Goal: Communication & Community: Answer question/provide support

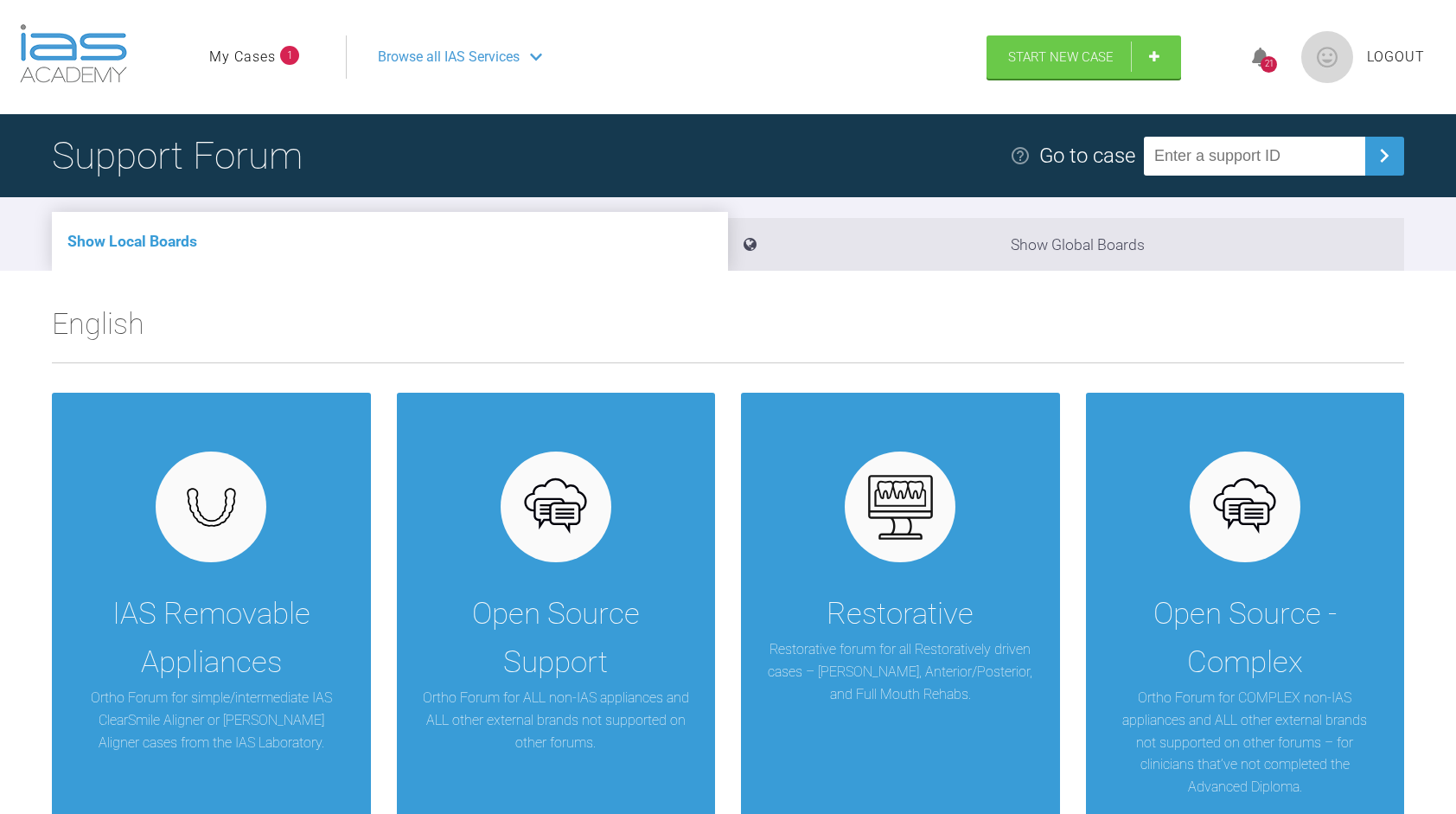
click at [1257, 55] on icon at bounding box center [1261, 58] width 18 height 19
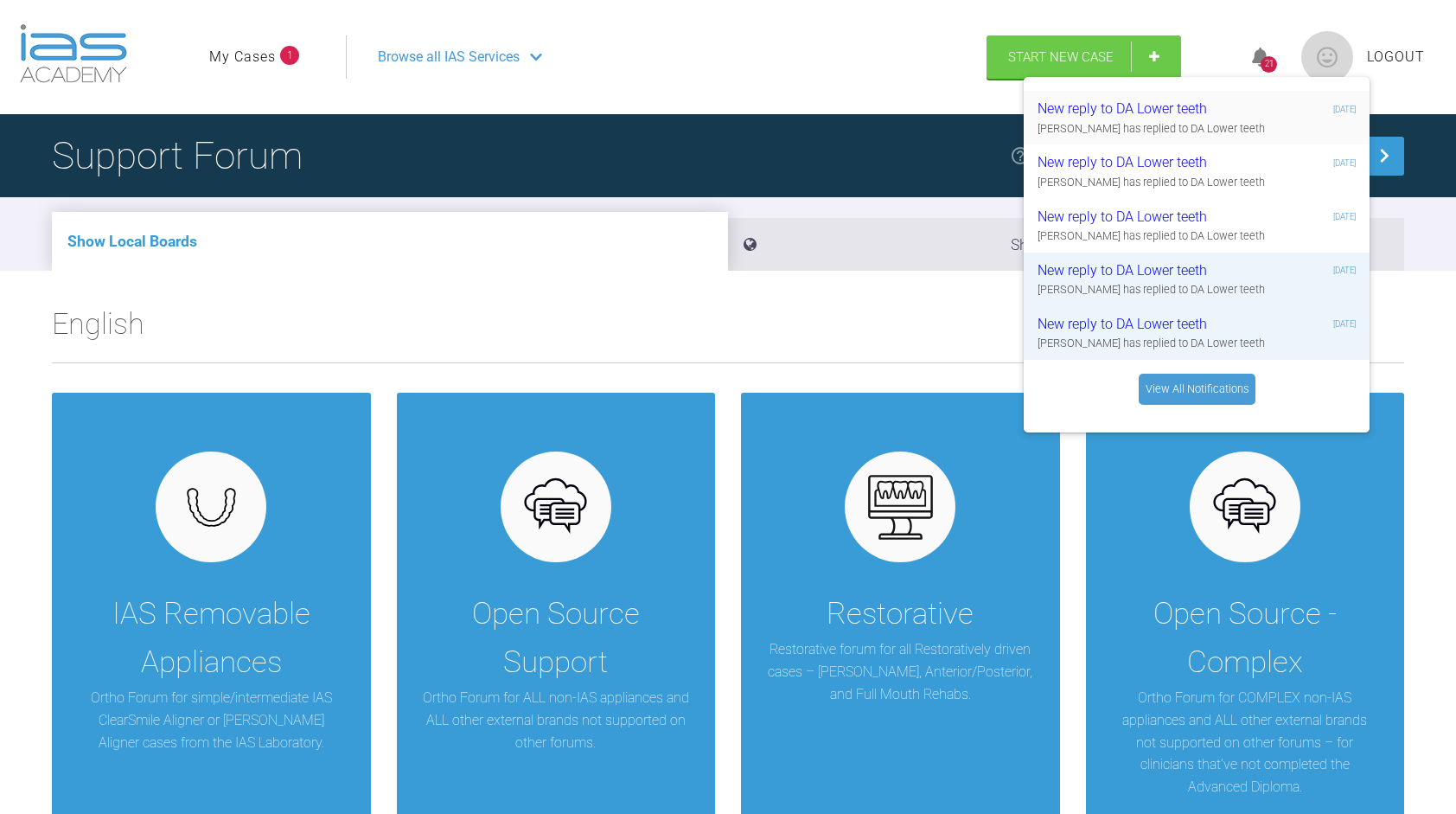
click at [1196, 125] on div "Geoff Stone has replied to DA Lower teeth" at bounding box center [1197, 129] width 318 height 18
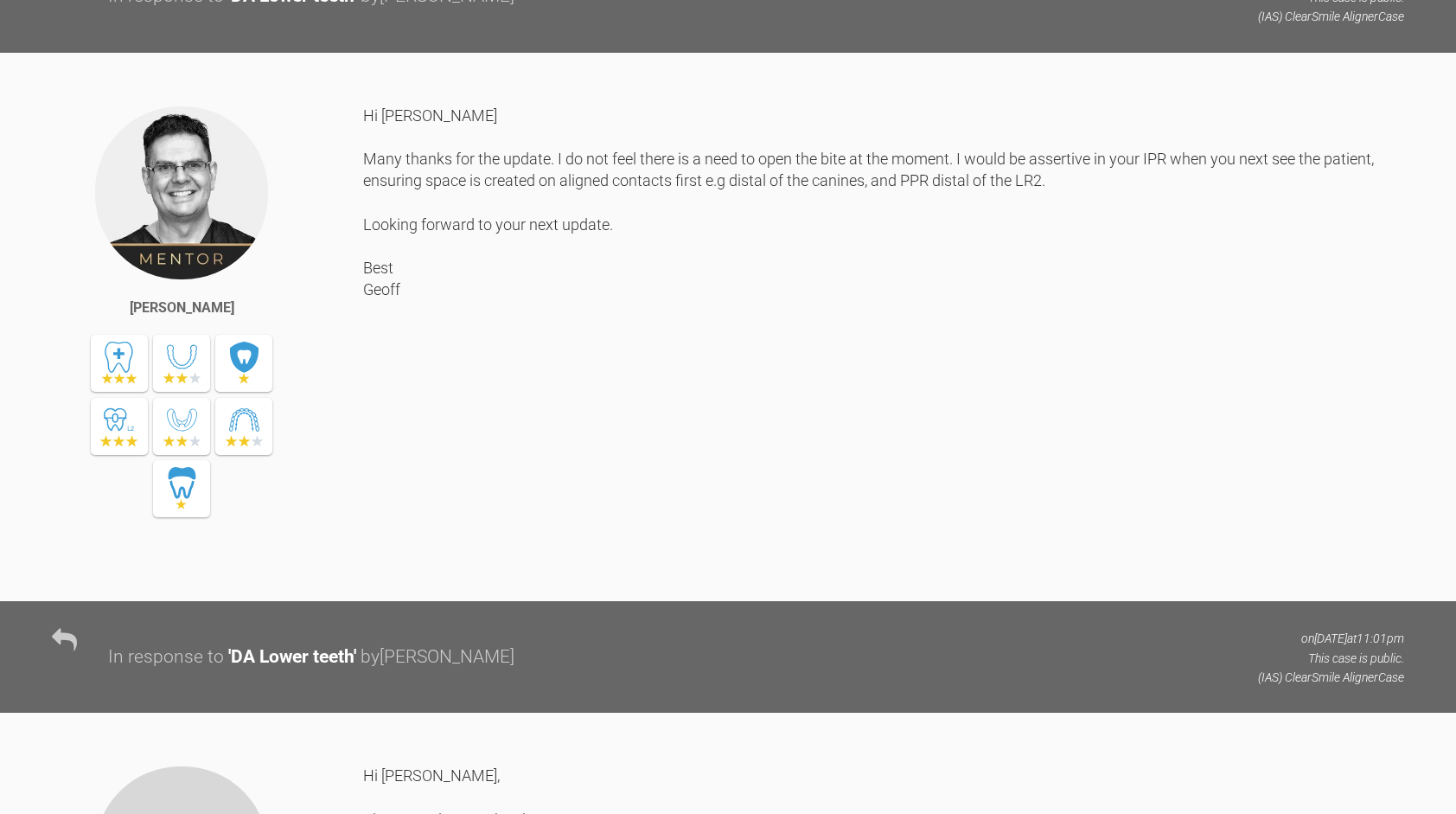
scroll to position [5072, 0]
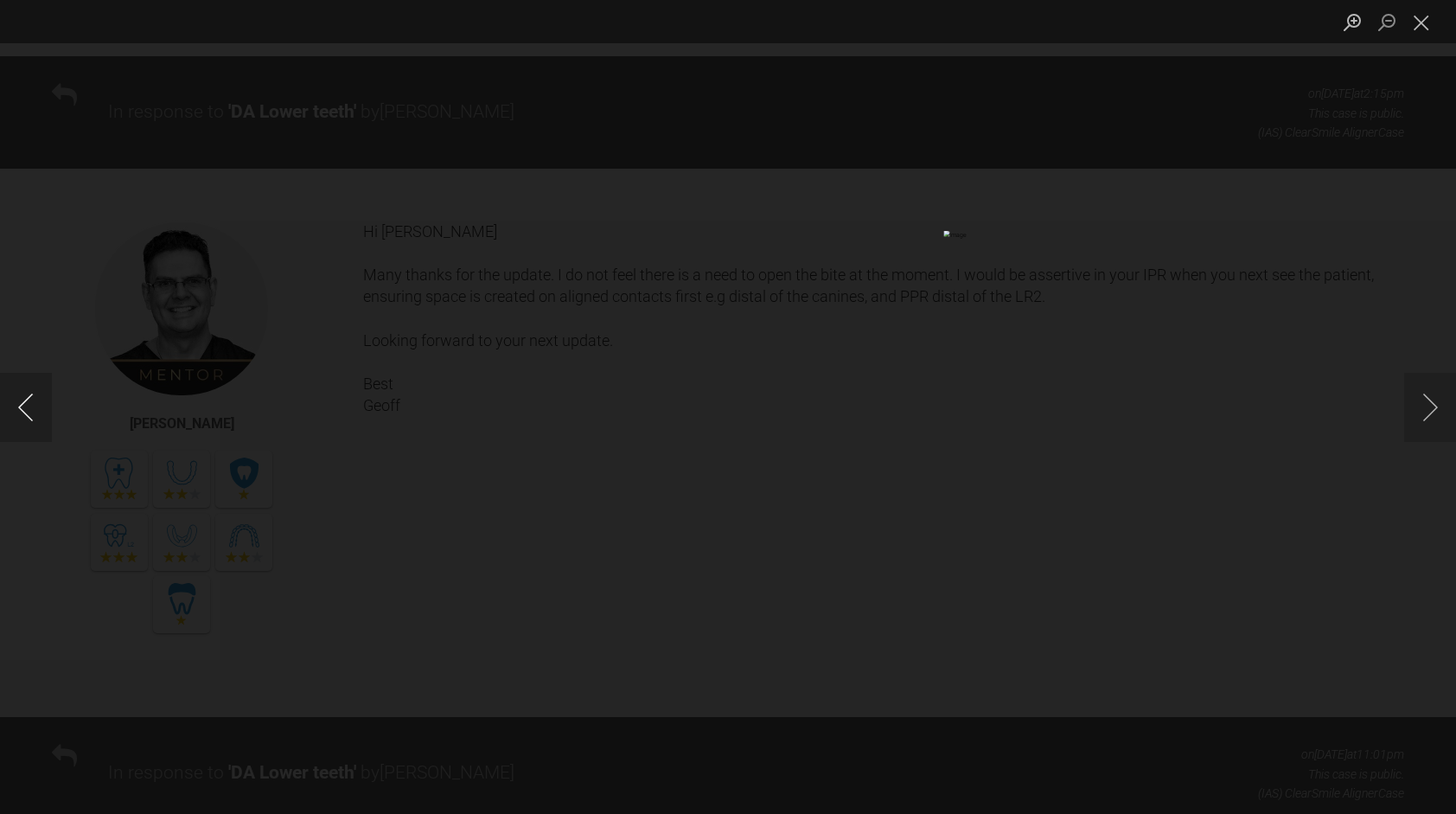
click at [31, 405] on button "Previous image" at bounding box center [26, 407] width 52 height 69
click at [1422, 19] on button "Close lightbox" at bounding box center [1421, 22] width 34 height 30
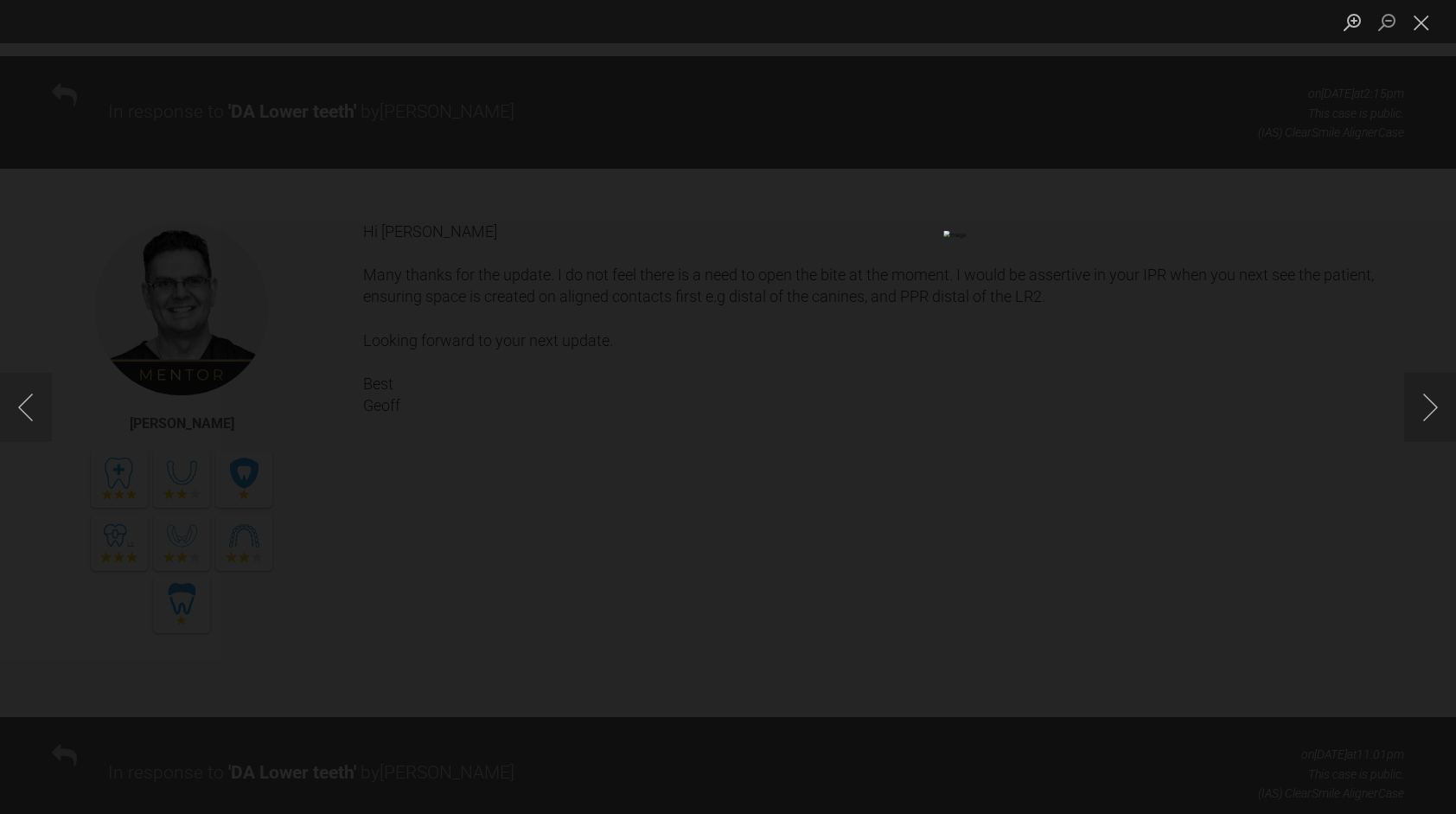
click at [405, 654] on div "Lightbox" at bounding box center [728, 407] width 1456 height 814
click at [1422, 401] on button "Next image" at bounding box center [1429, 407] width 52 height 69
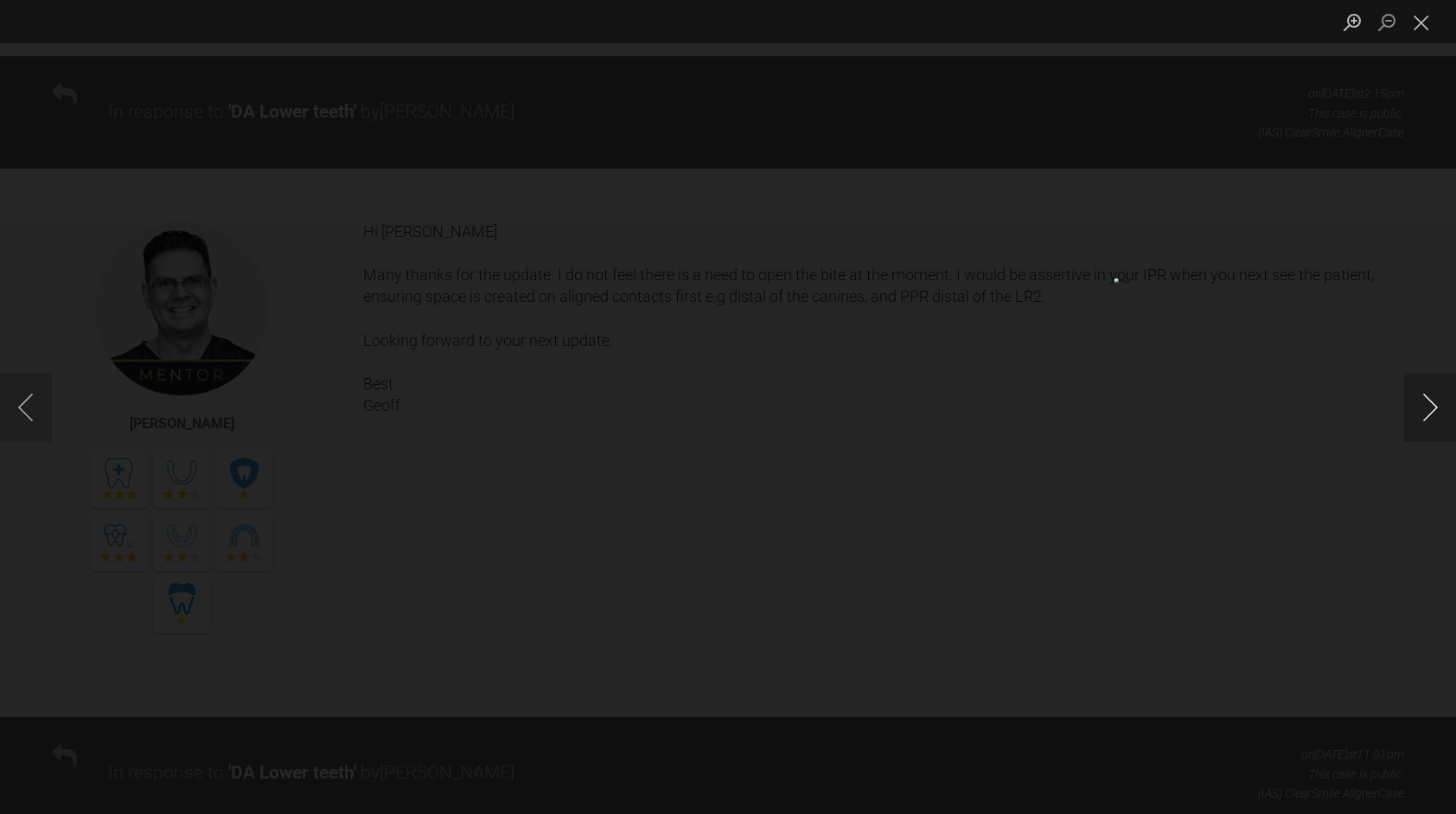
click at [1422, 401] on button "Next image" at bounding box center [1429, 407] width 52 height 69
click at [1421, 19] on button "Close lightbox" at bounding box center [1421, 22] width 34 height 30
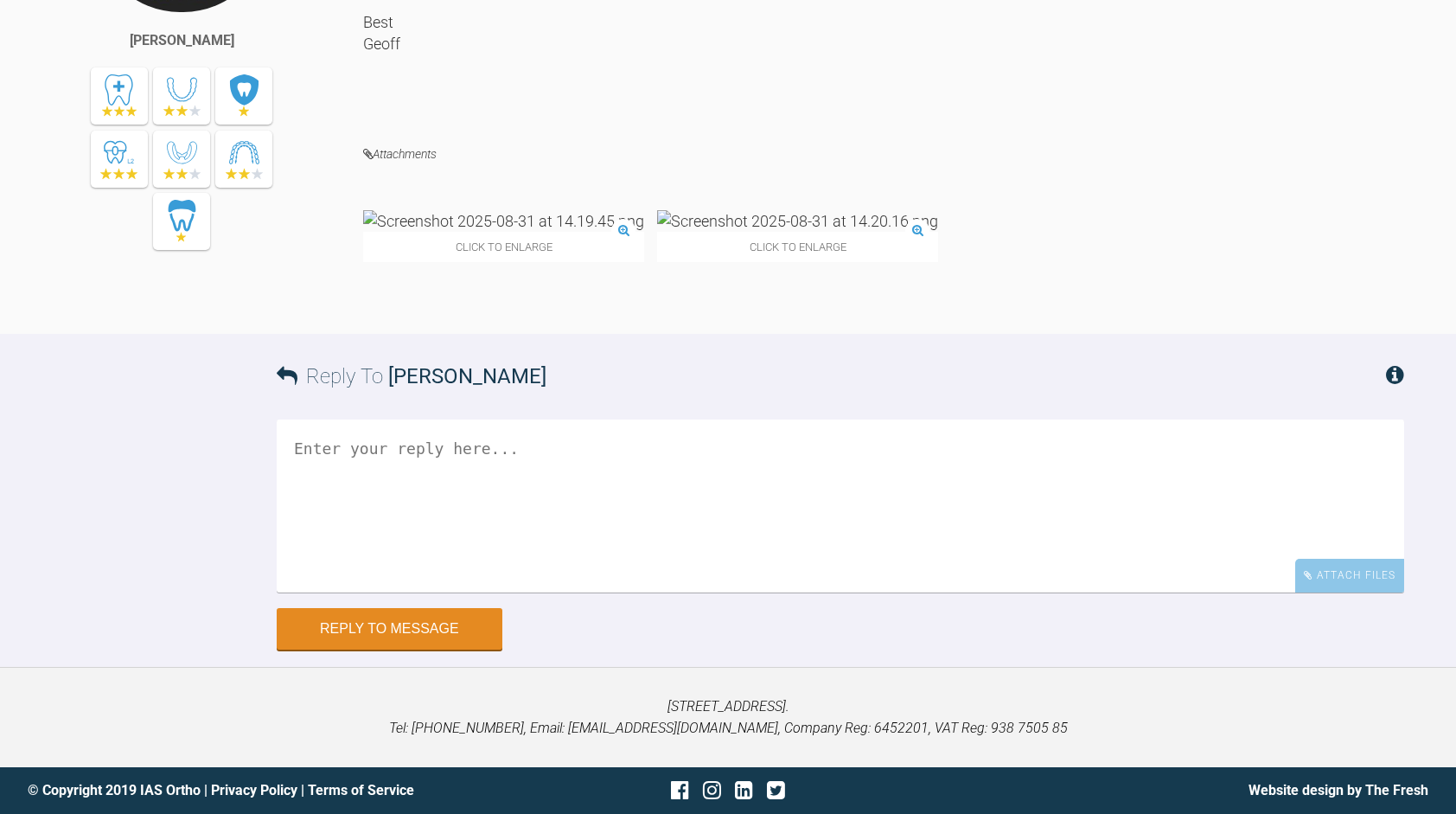
scroll to position [6722, 0]
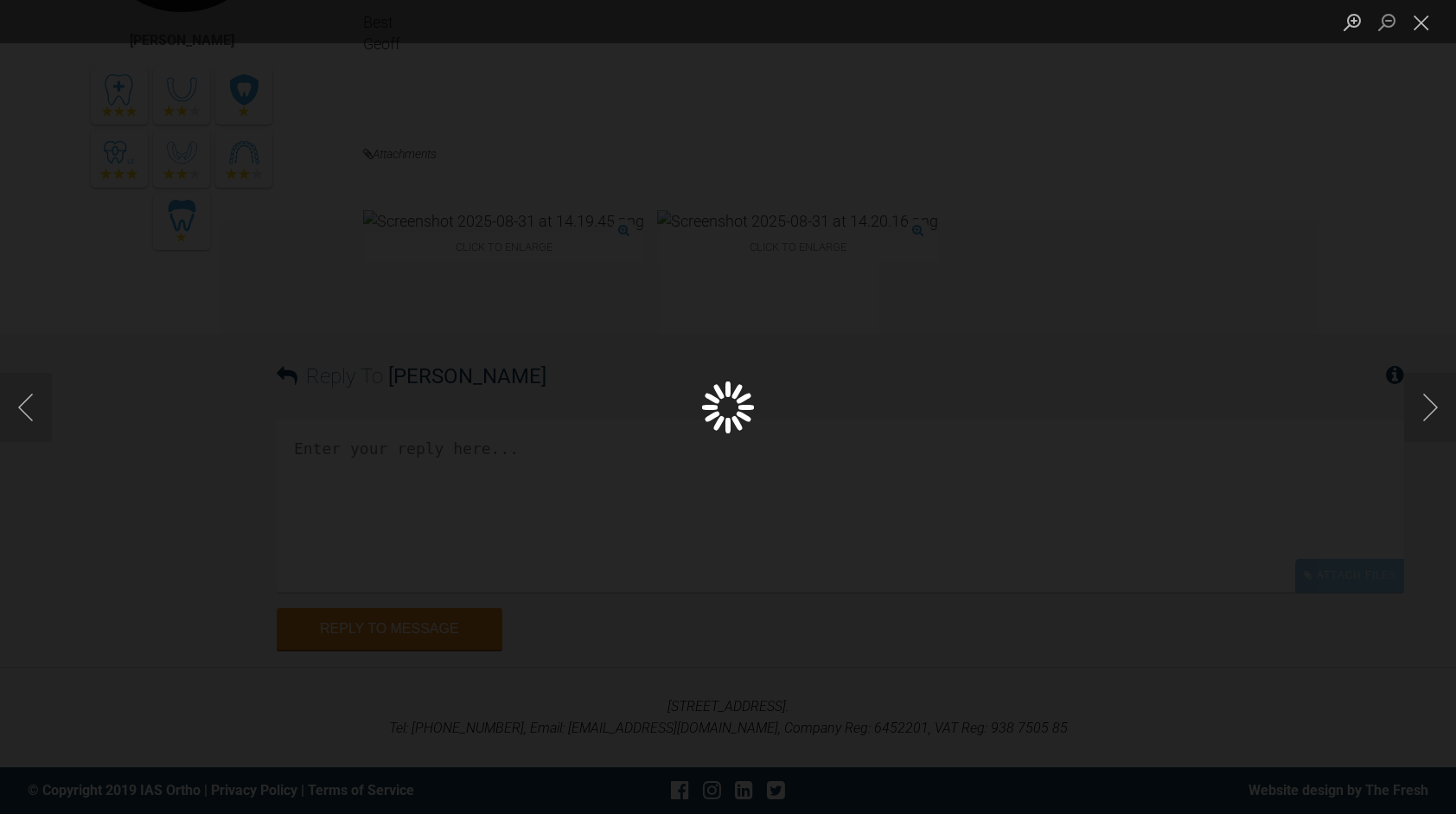
click at [1113, 294] on div "Lightbox" at bounding box center [728, 407] width 1456 height 814
click at [1416, 24] on button "Close lightbox" at bounding box center [1421, 22] width 34 height 30
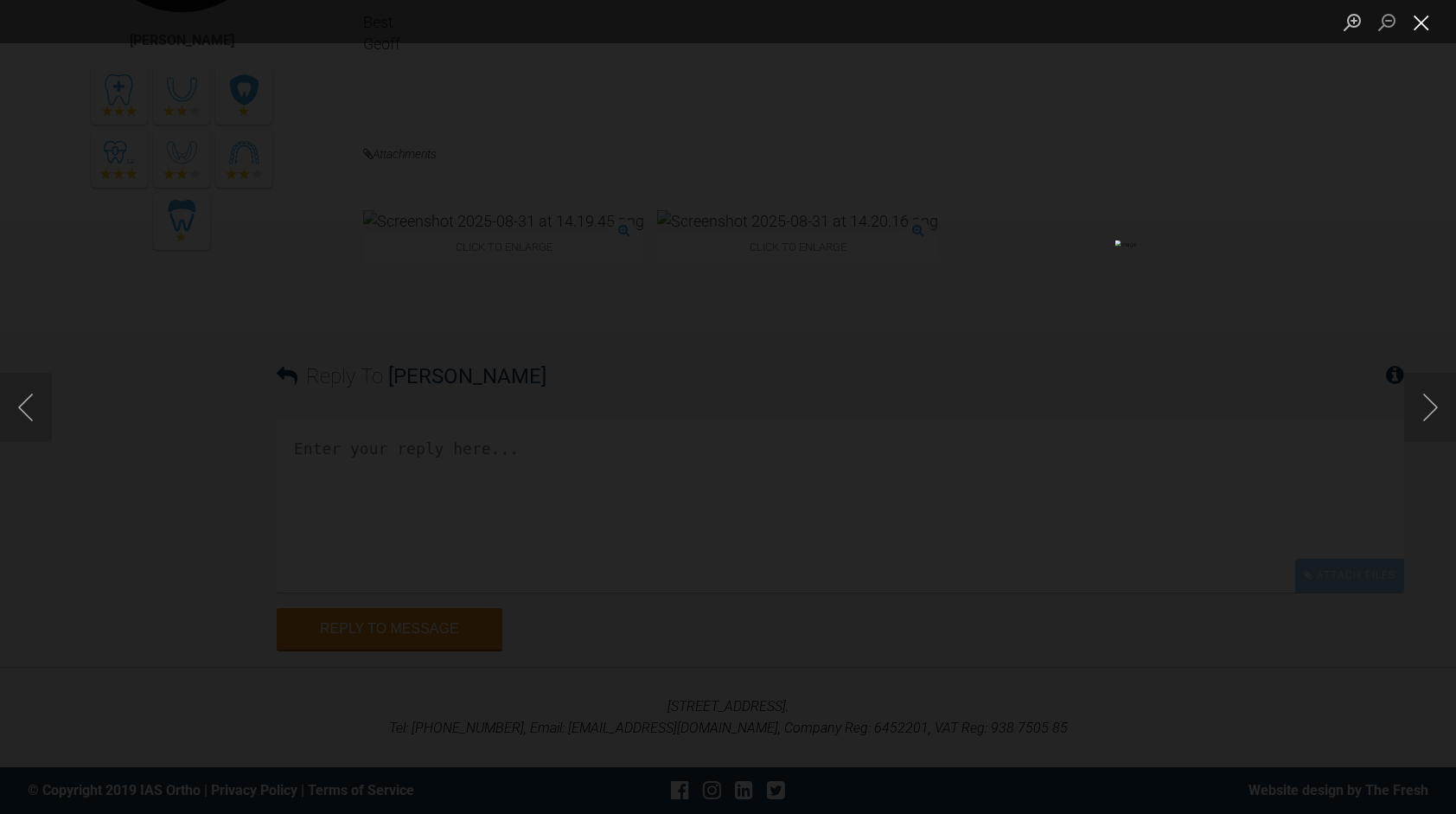
click at [1418, 13] on button "Close lightbox" at bounding box center [1421, 22] width 34 height 30
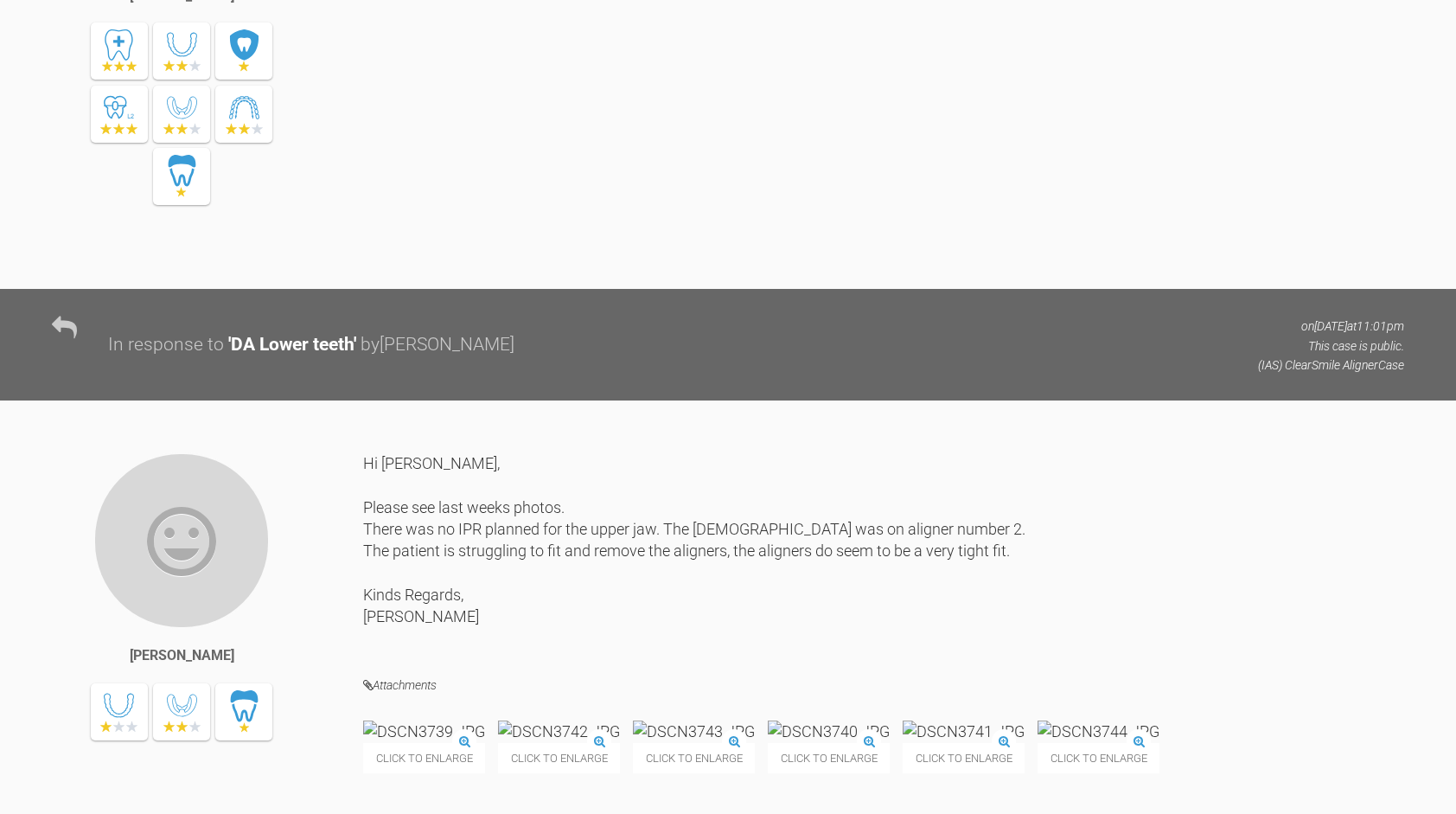
scroll to position [5454, 0]
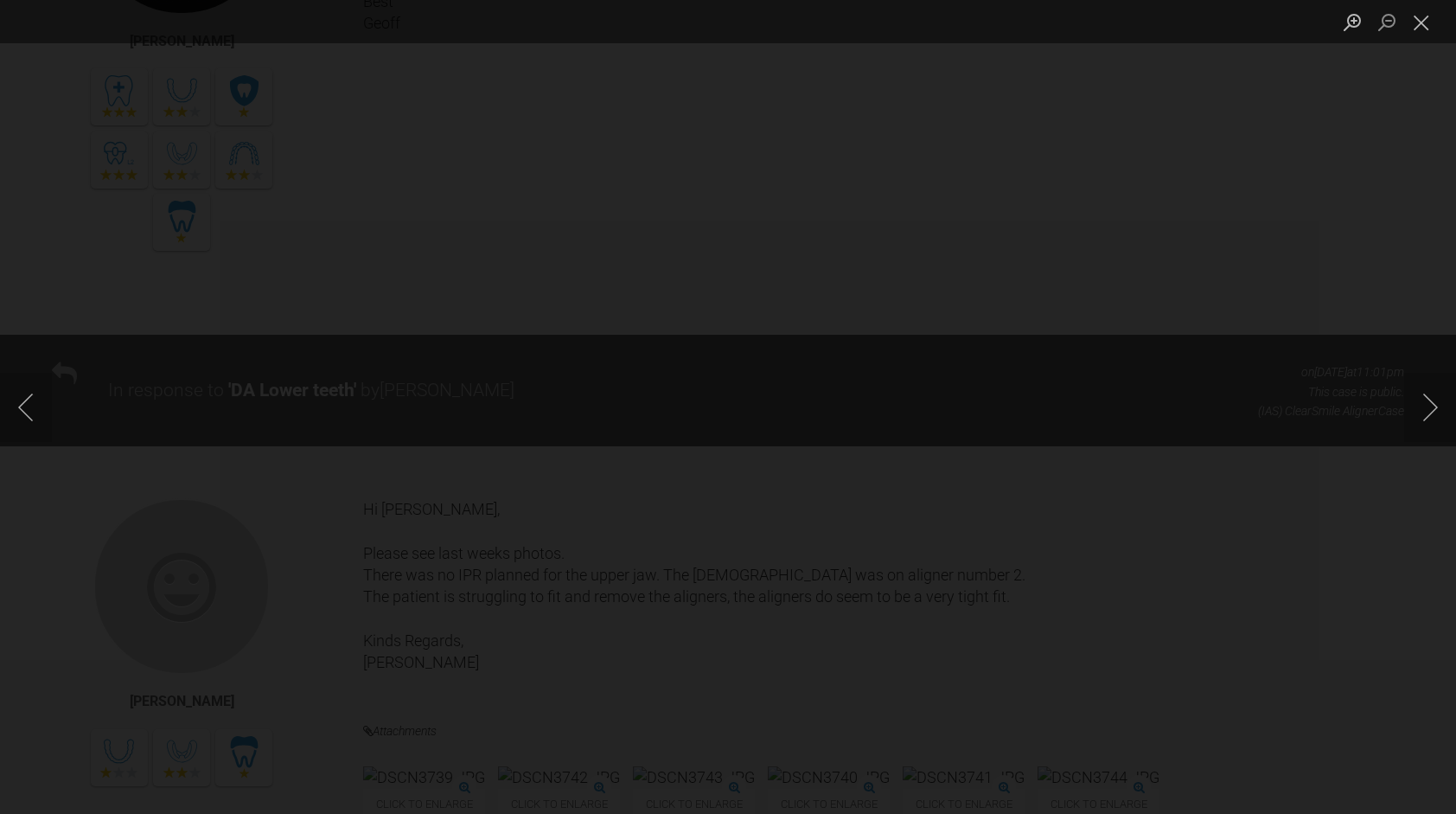
click at [398, 217] on div "Lightbox" at bounding box center [728, 407] width 1456 height 814
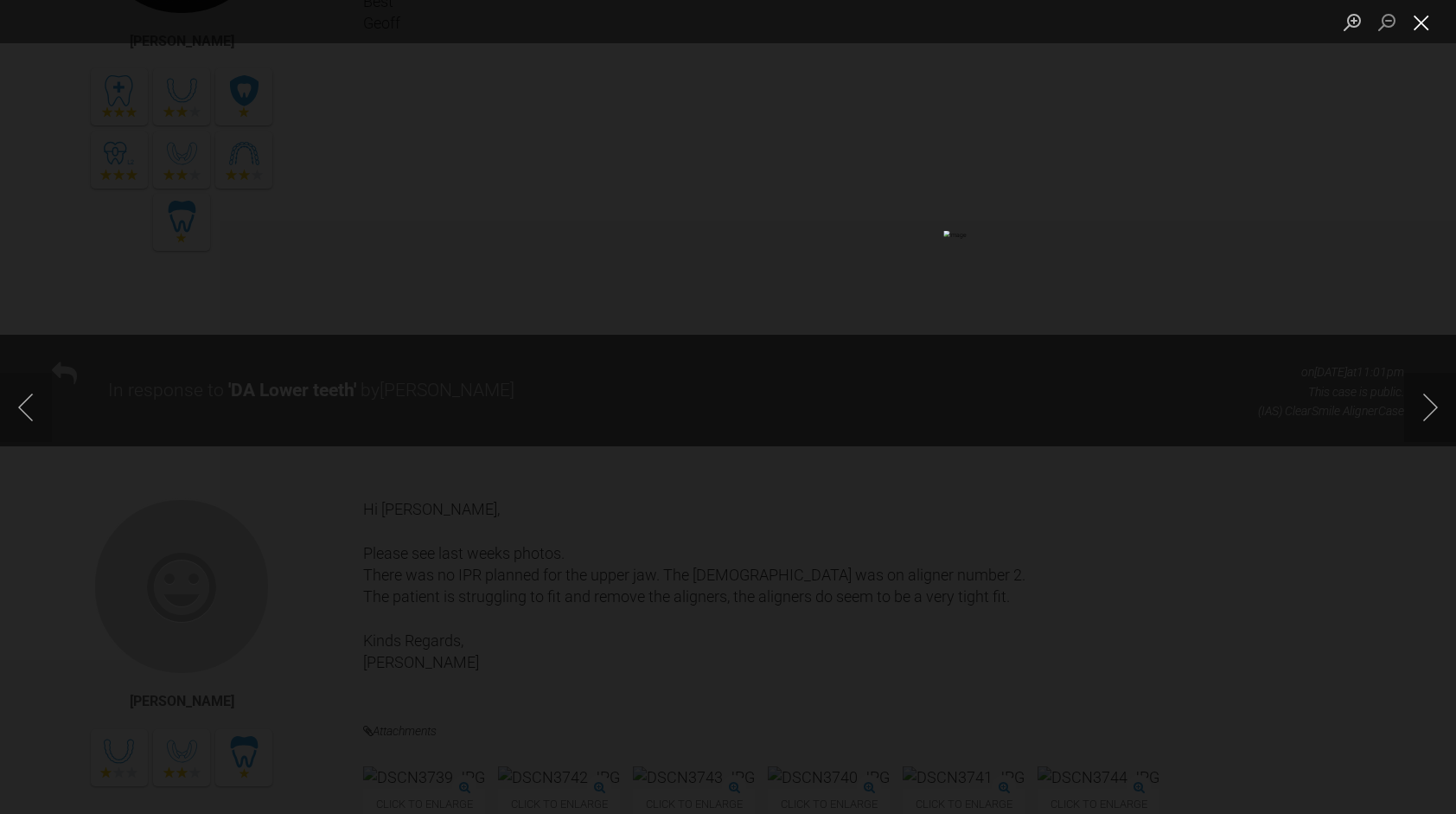
click at [1420, 17] on button "Close lightbox" at bounding box center [1421, 22] width 34 height 30
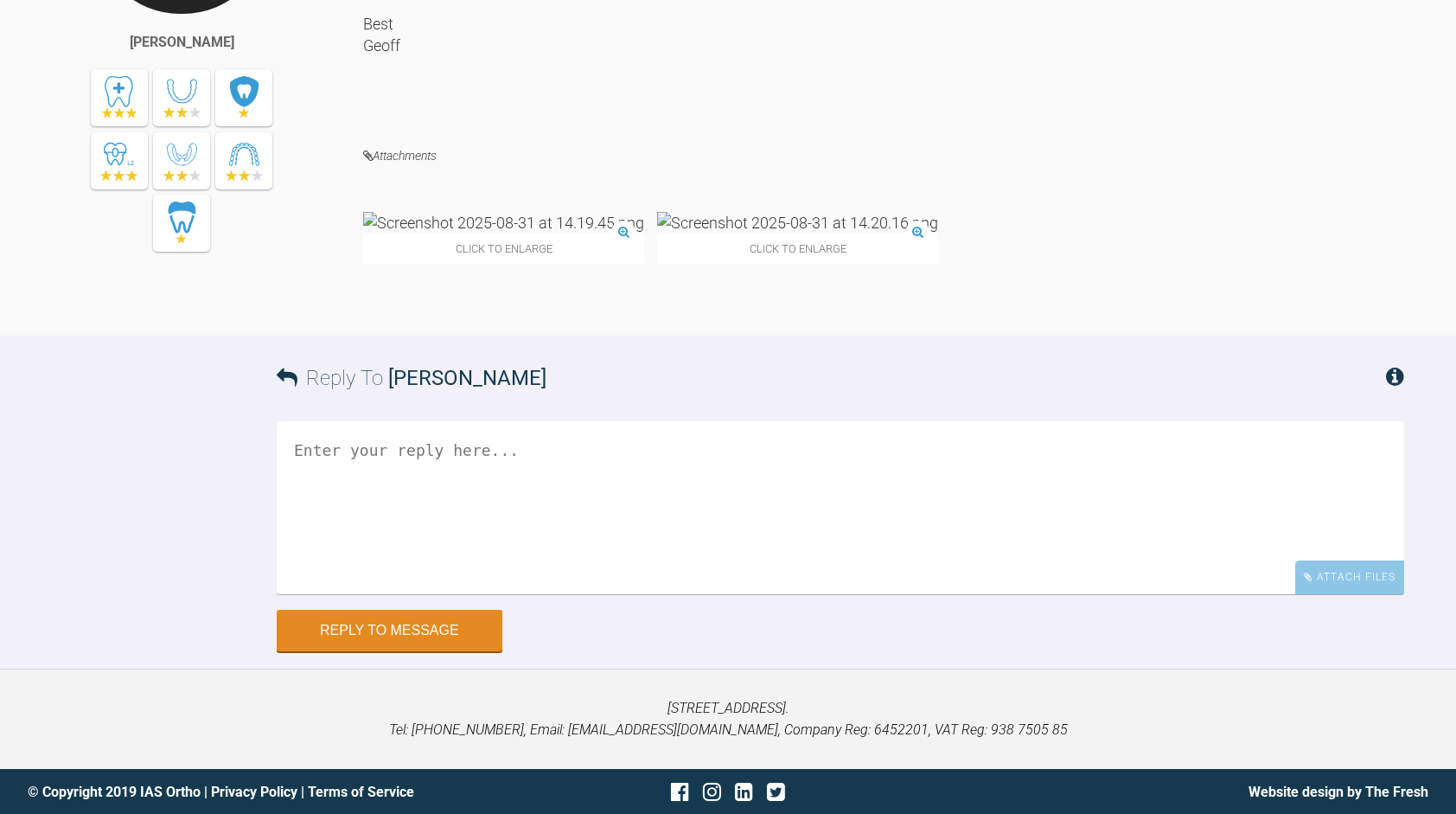
scroll to position [6693, 0]
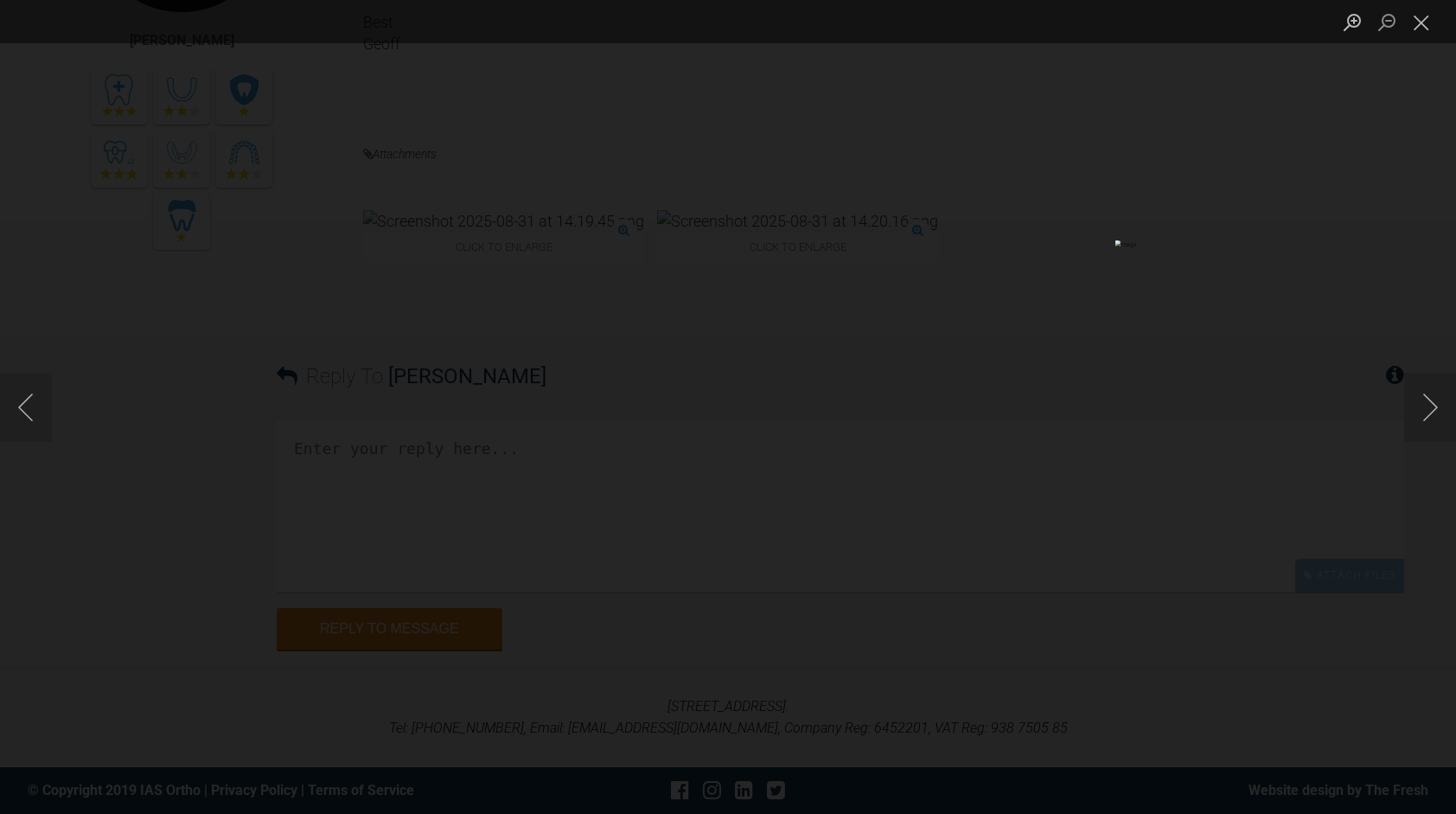
click at [520, 325] on img "Lightbox" at bounding box center [134, 407] width 773 height 433
click at [33, 399] on button "Previous image" at bounding box center [26, 407] width 52 height 69
click at [1431, 404] on button "Next image" at bounding box center [1429, 407] width 52 height 69
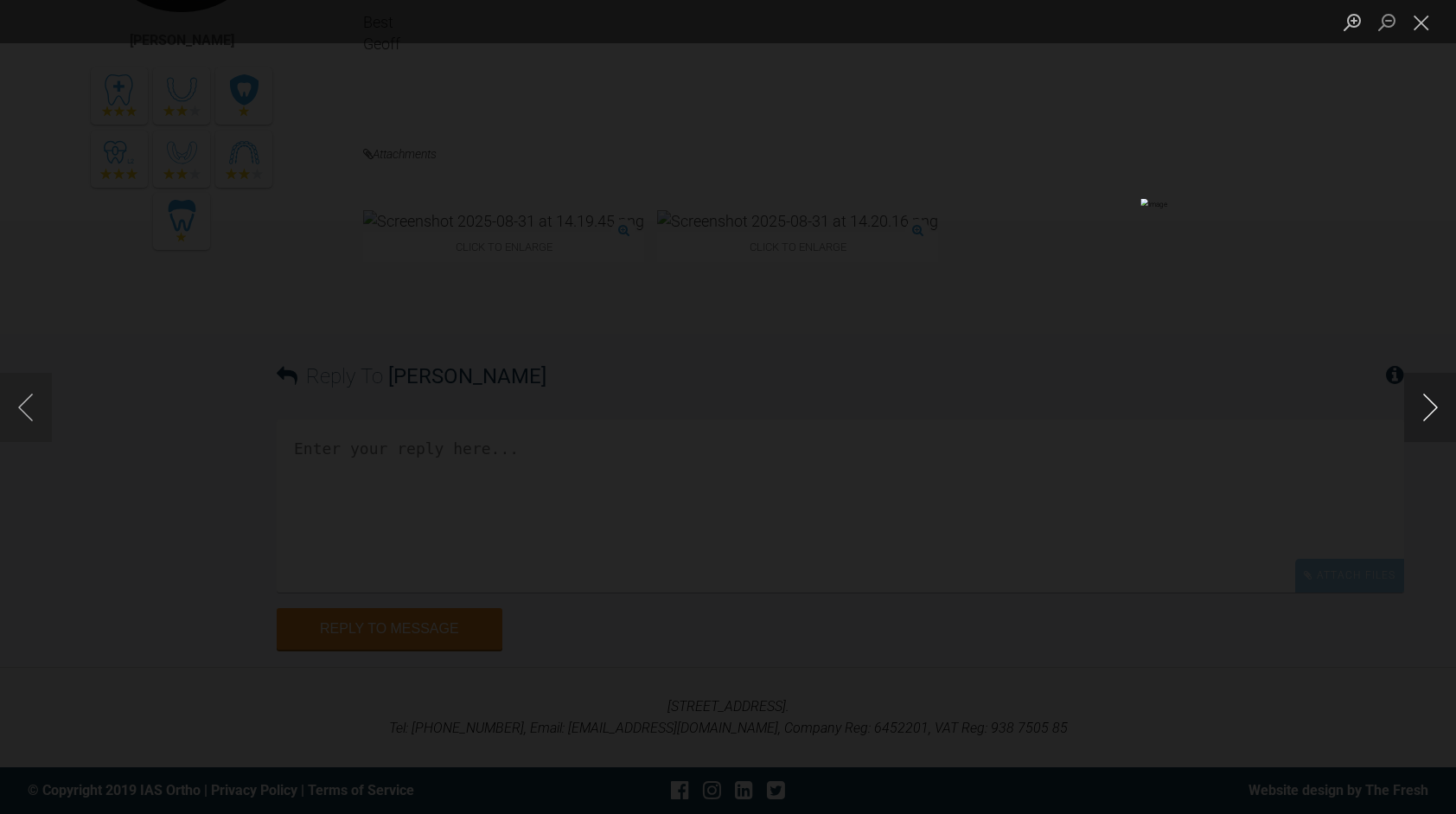
click at [1431, 404] on button "Next image" at bounding box center [1429, 407] width 52 height 69
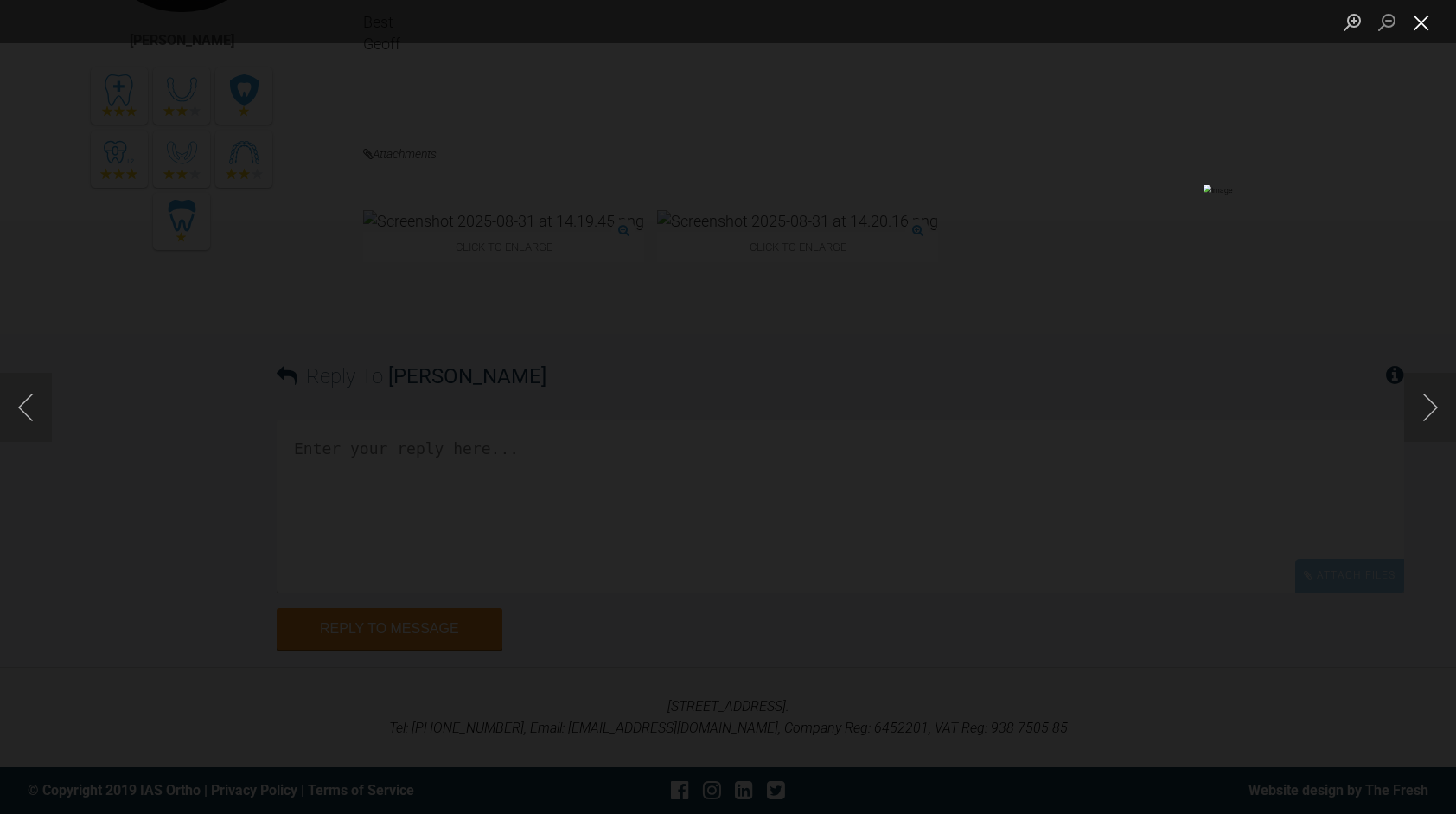
click at [1414, 22] on button "Close lightbox" at bounding box center [1421, 22] width 34 height 30
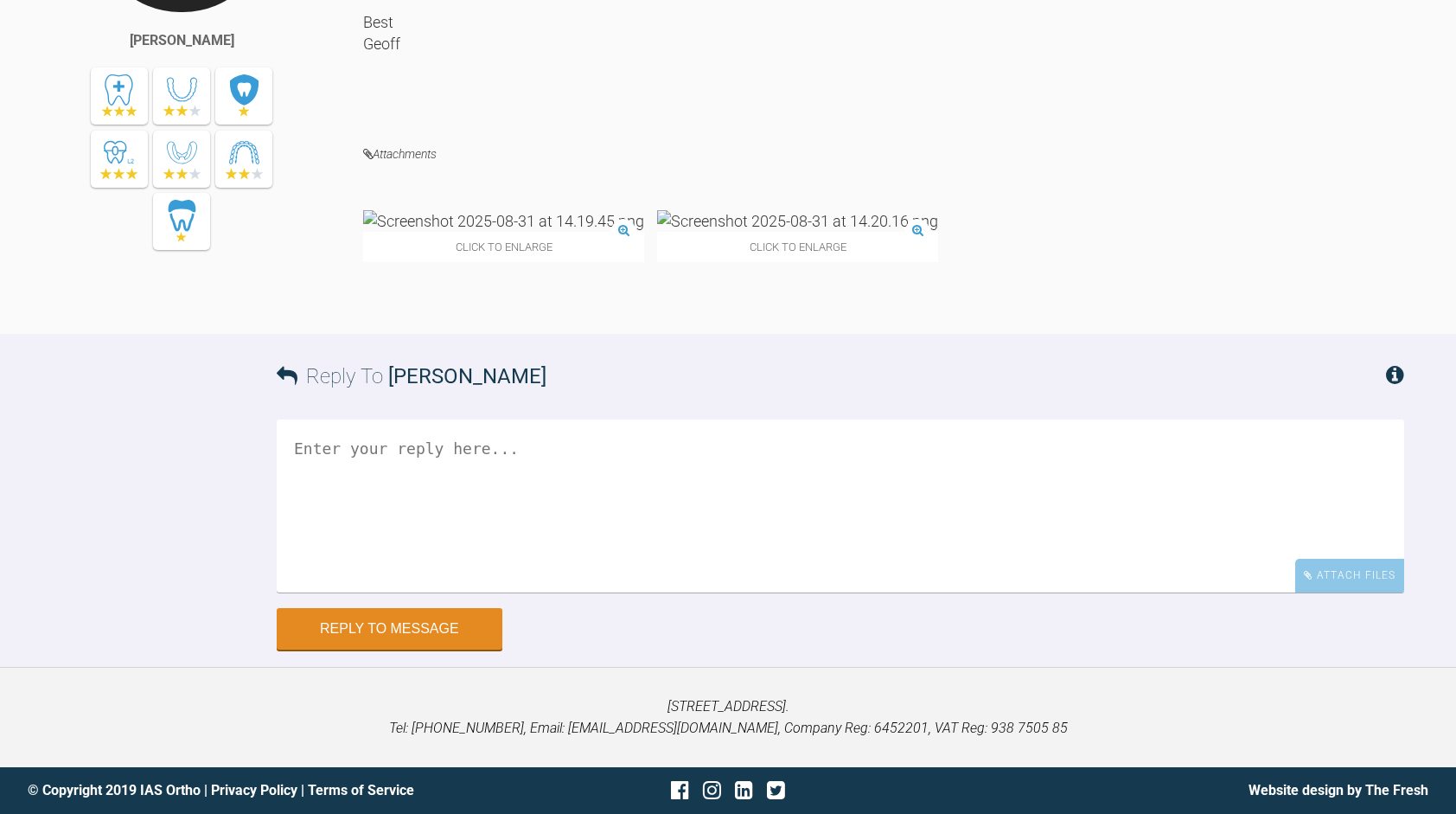
scroll to position [7606, 0]
click at [448, 210] on img at bounding box center [503, 220] width 281 height 21
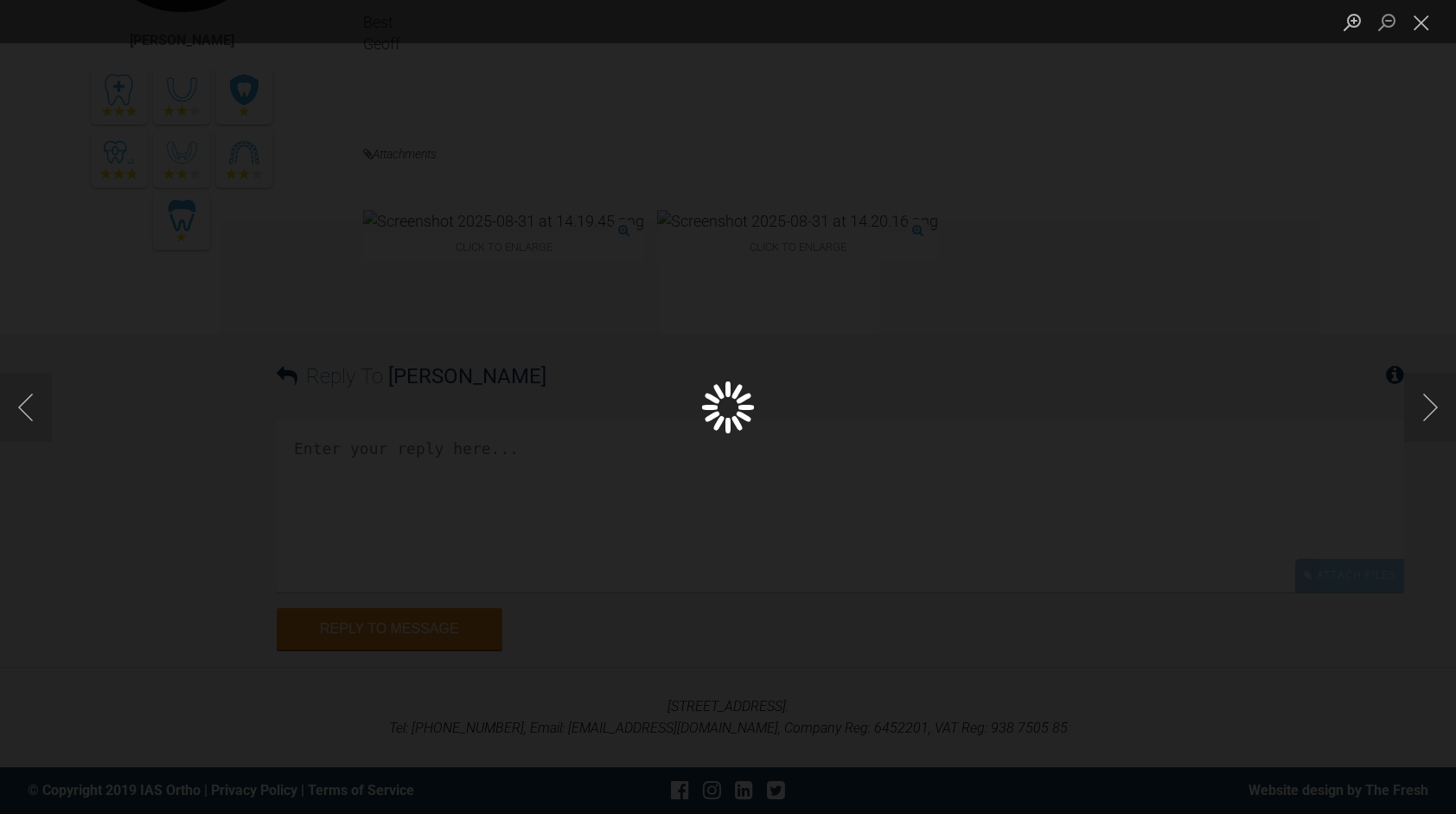
click at [448, 206] on div "Lightbox" at bounding box center [728, 407] width 1456 height 814
click at [1418, 16] on button "Close lightbox" at bounding box center [1421, 22] width 34 height 30
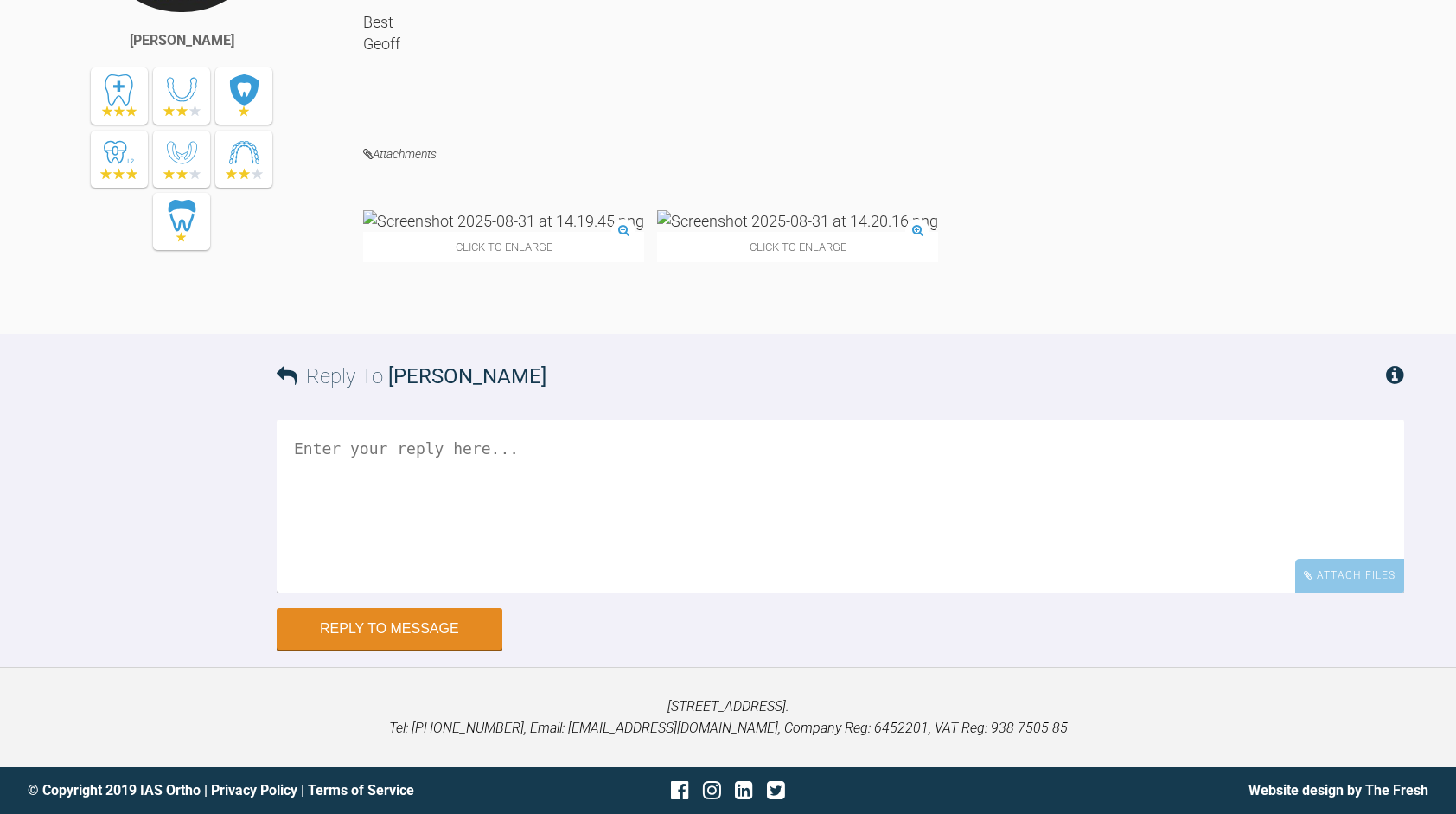
click at [517, 210] on div "Click to enlarge" at bounding box center [503, 235] width 281 height 52
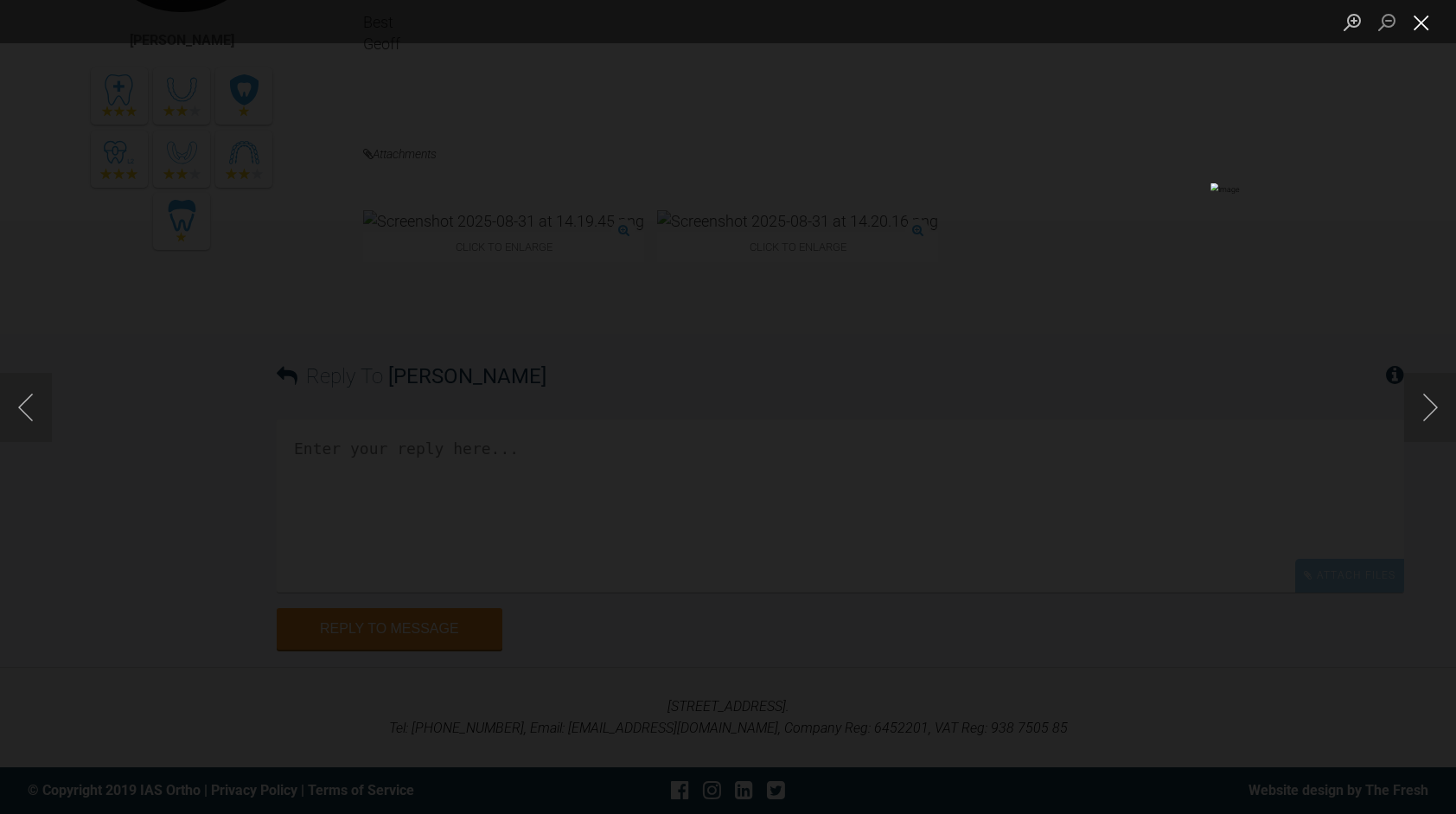
click at [1418, 28] on button "Close lightbox" at bounding box center [1421, 22] width 34 height 30
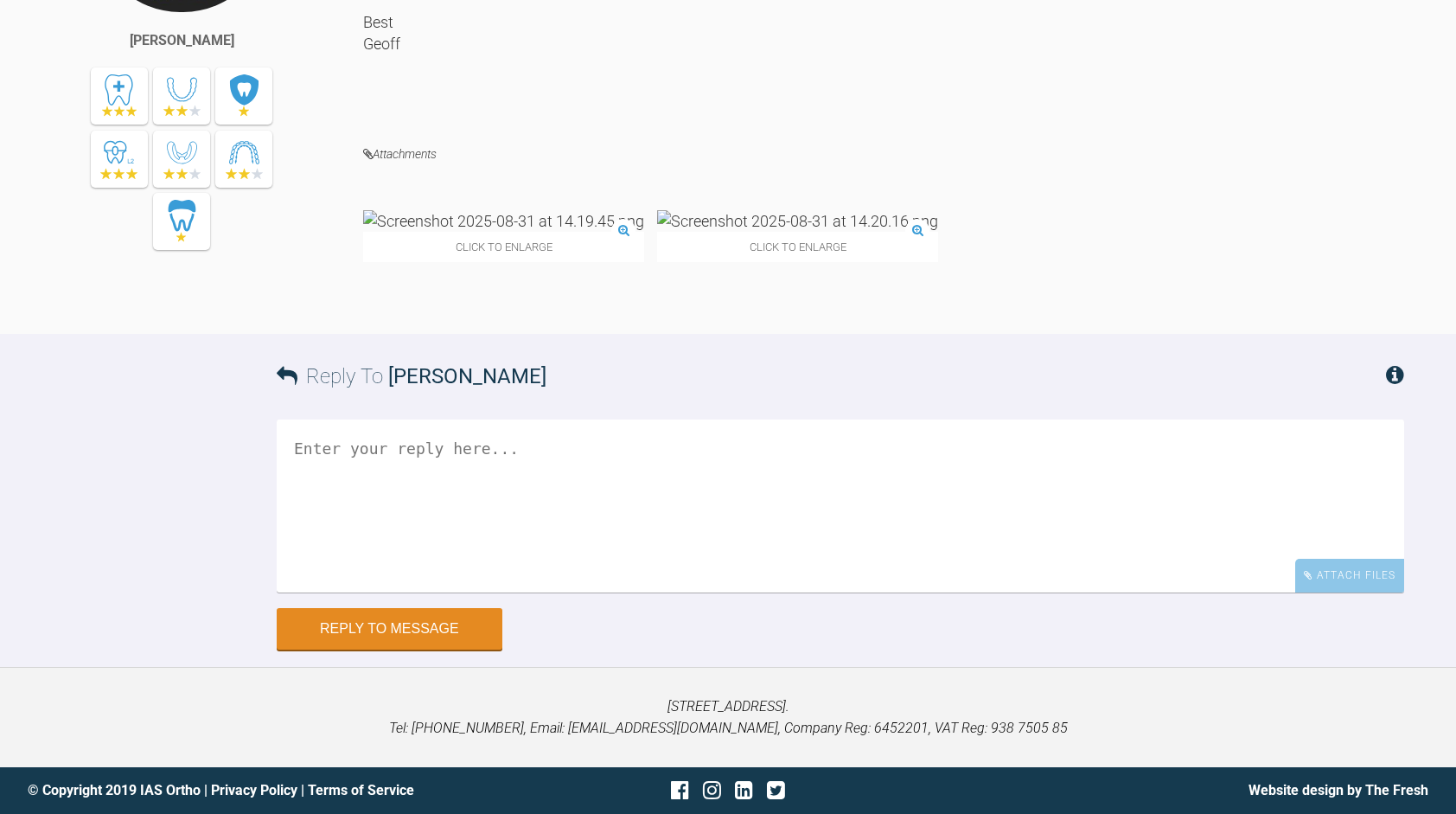
click at [657, 232] on img at bounding box center [798, 220] width 281 height 21
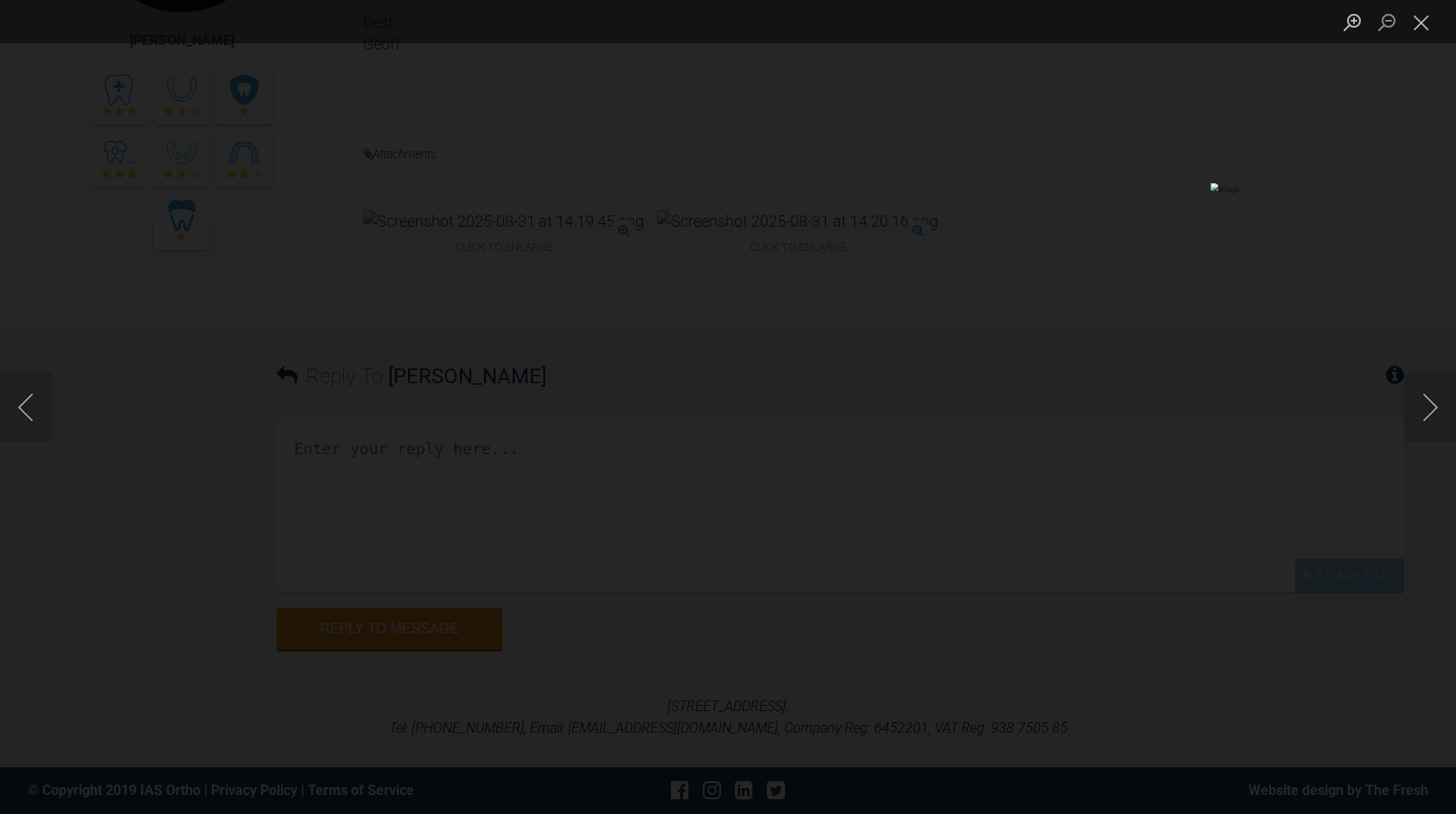
scroll to position [7633, 0]
click at [1422, 27] on button "Close lightbox" at bounding box center [1421, 22] width 34 height 30
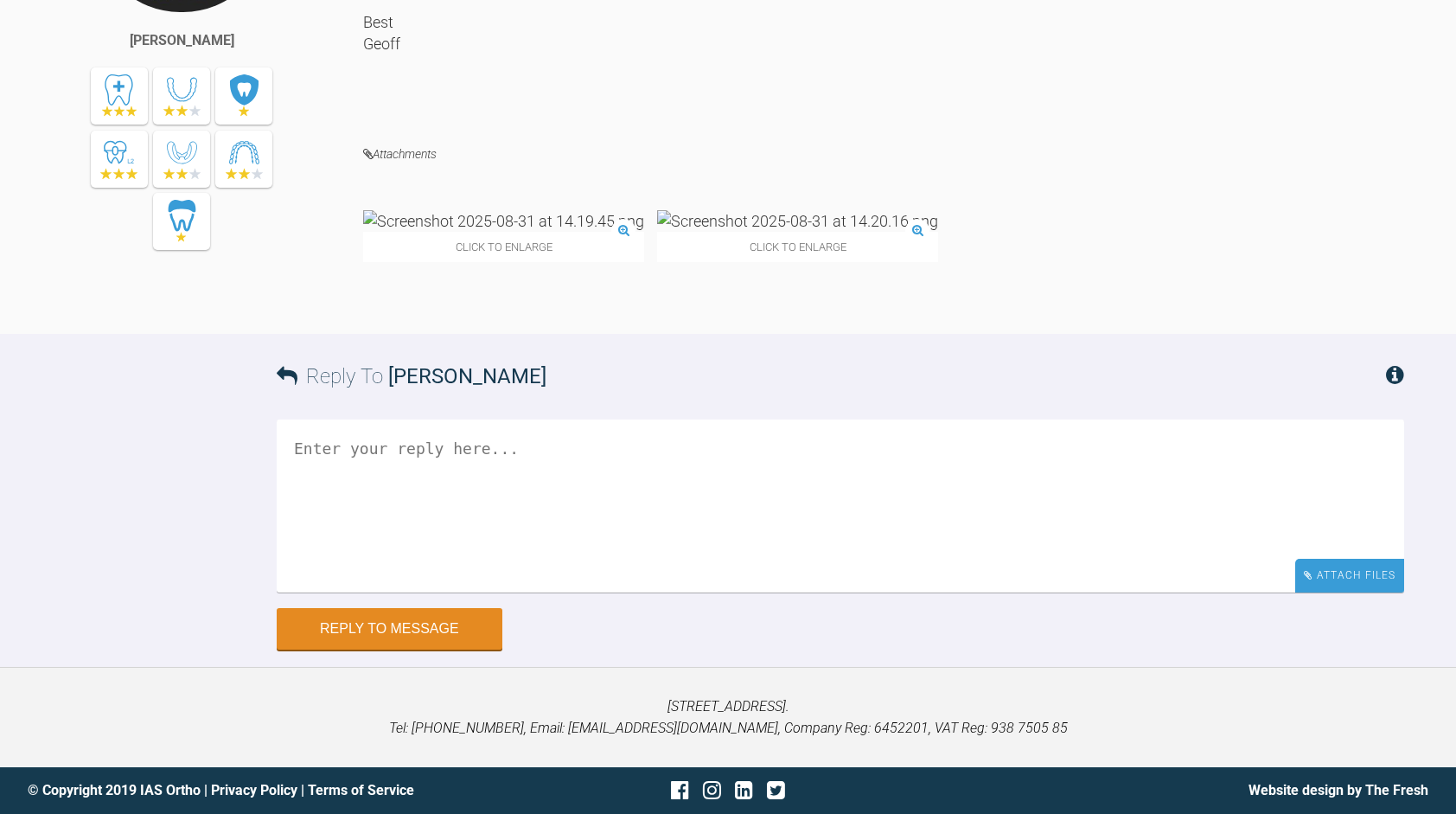
click at [1324, 570] on div "Attach Files" at bounding box center [1349, 575] width 109 height 34
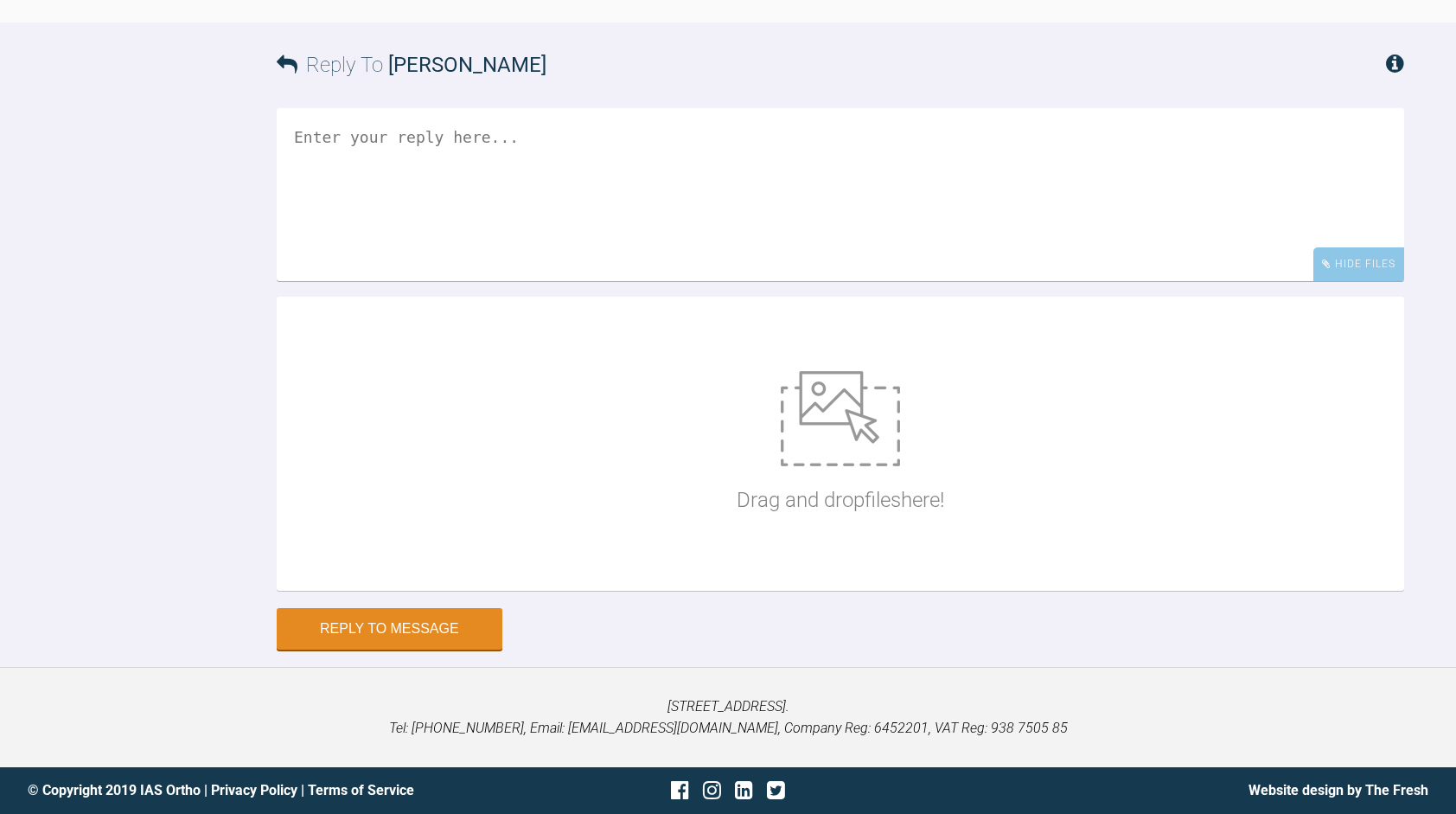
click at [855, 466] on img at bounding box center [839, 418] width 119 height 95
type input "C:\fakepath\DSCN3746.JPG"
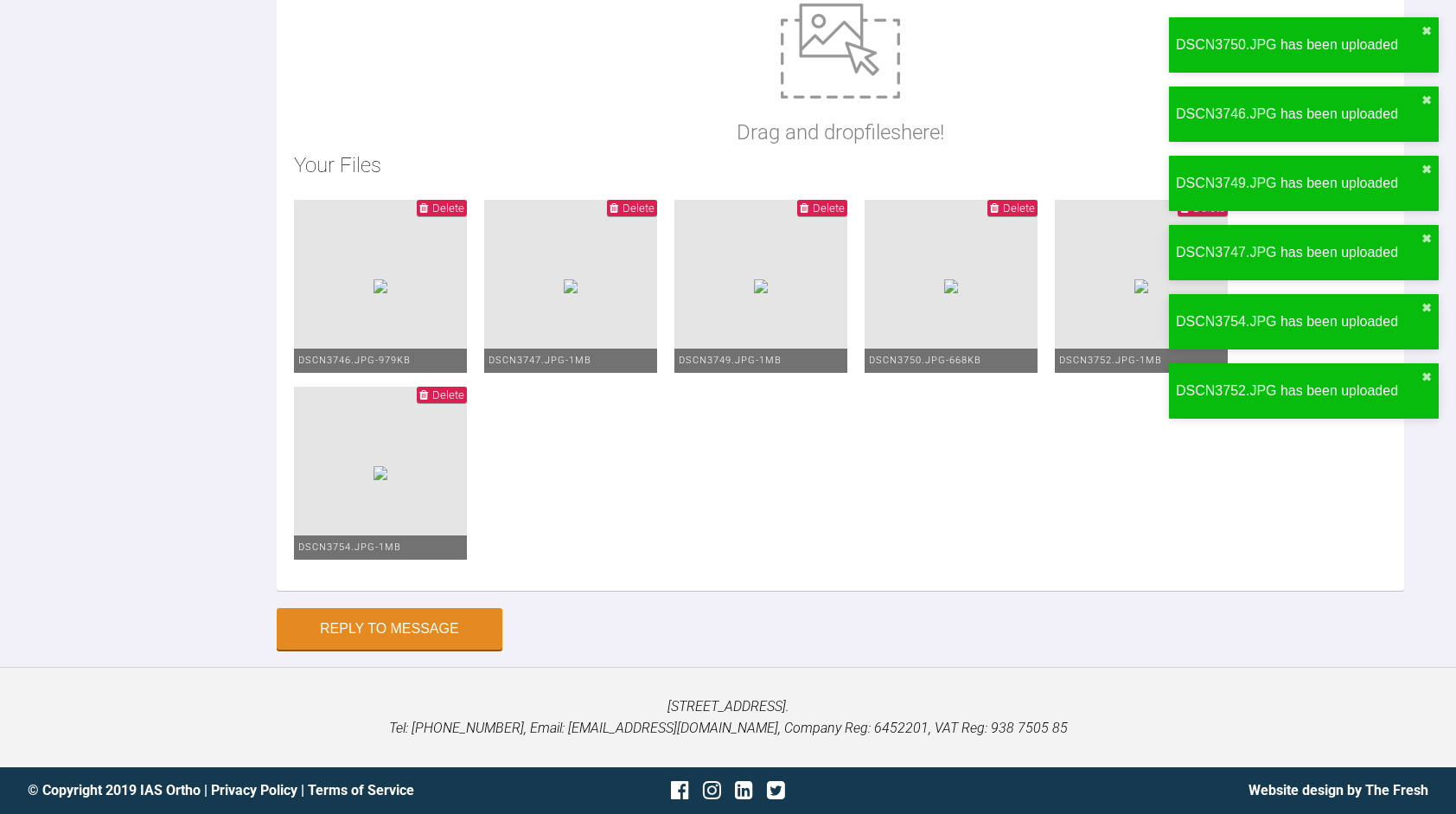
scroll to position [8255, 0]
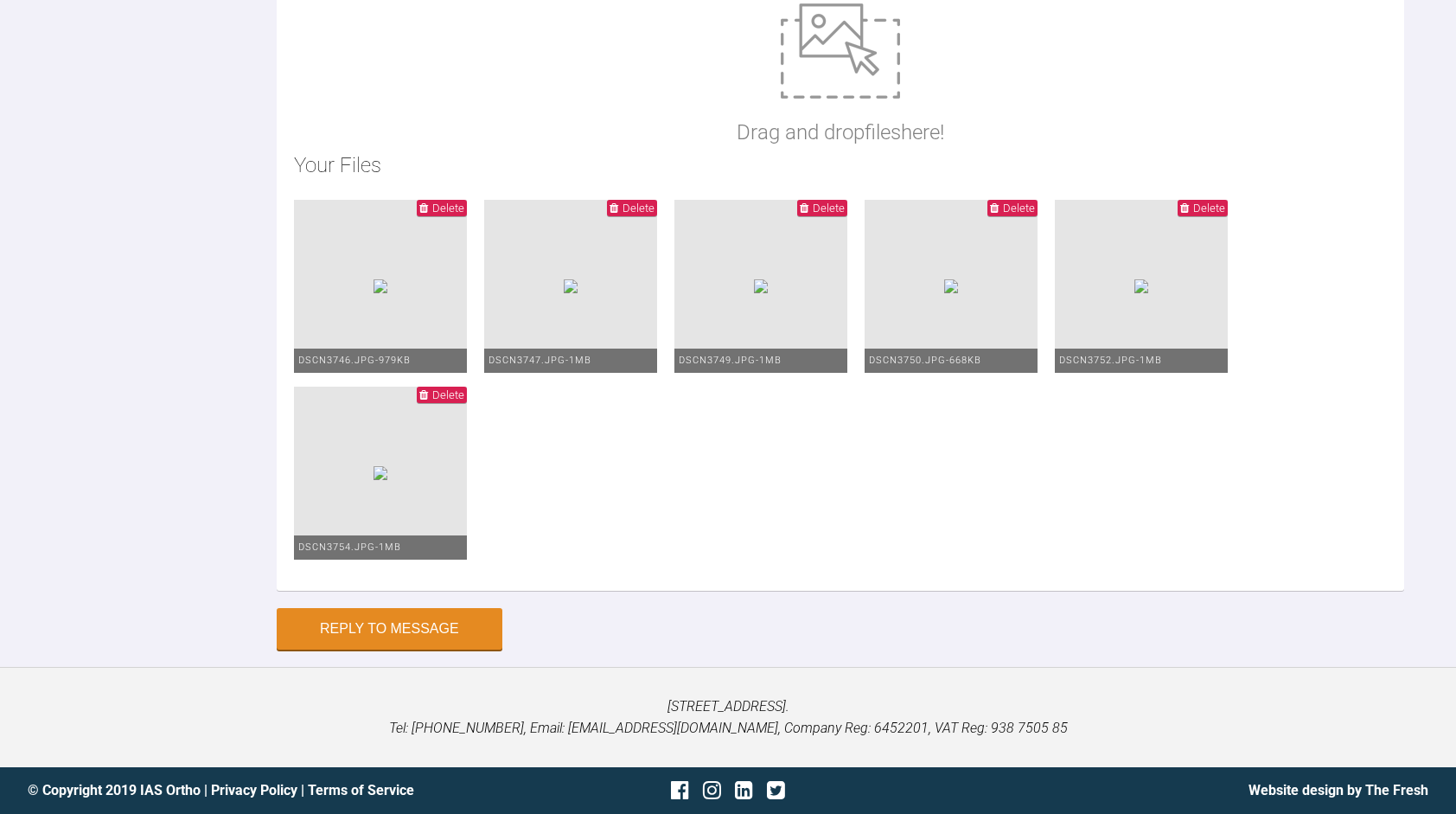
click at [387, 293] on img at bounding box center [380, 287] width 14 height 14
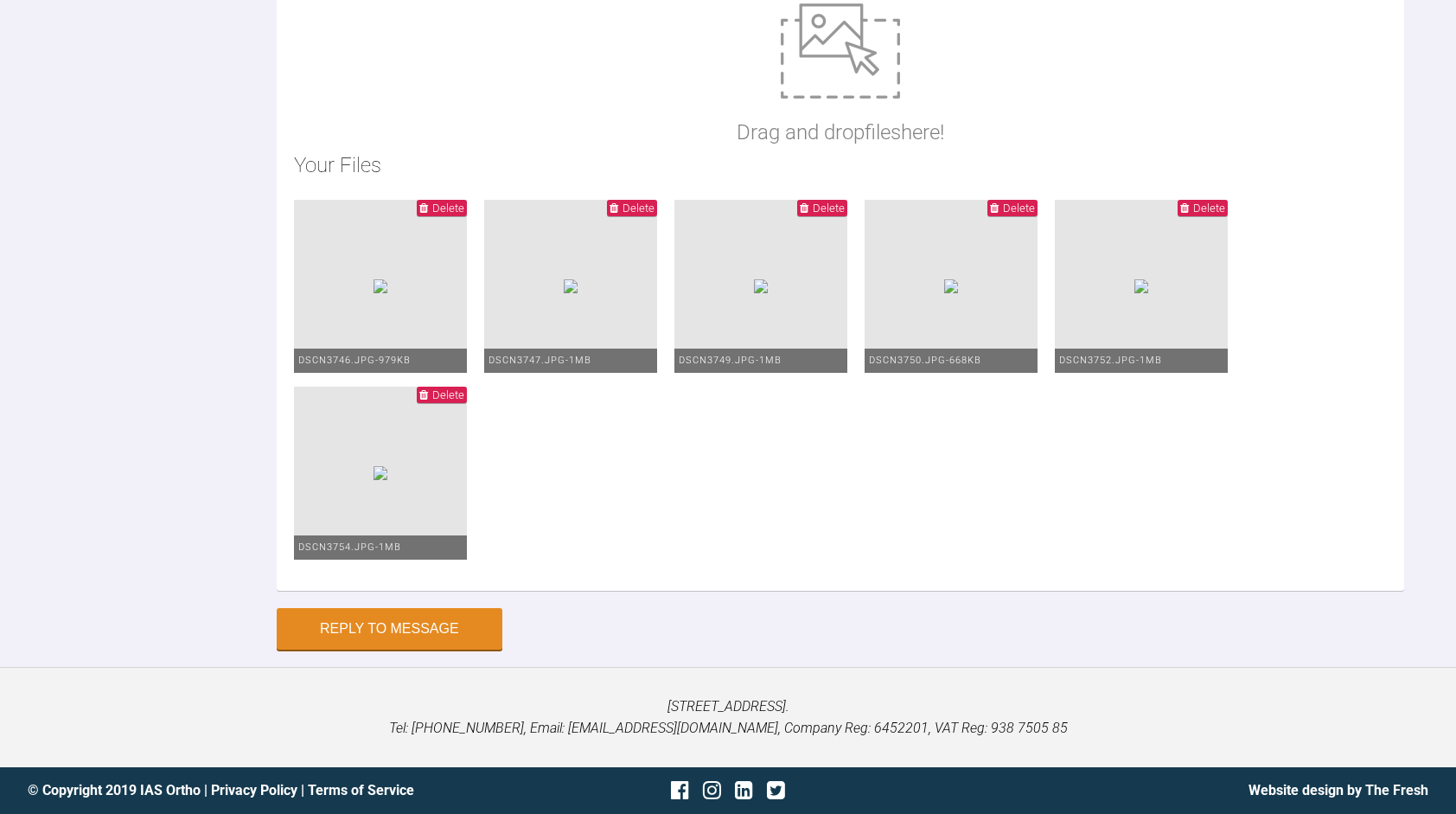
drag, startPoint x: 1454, startPoint y: 716, endPoint x: 1451, endPoint y: 764, distance: 48.1
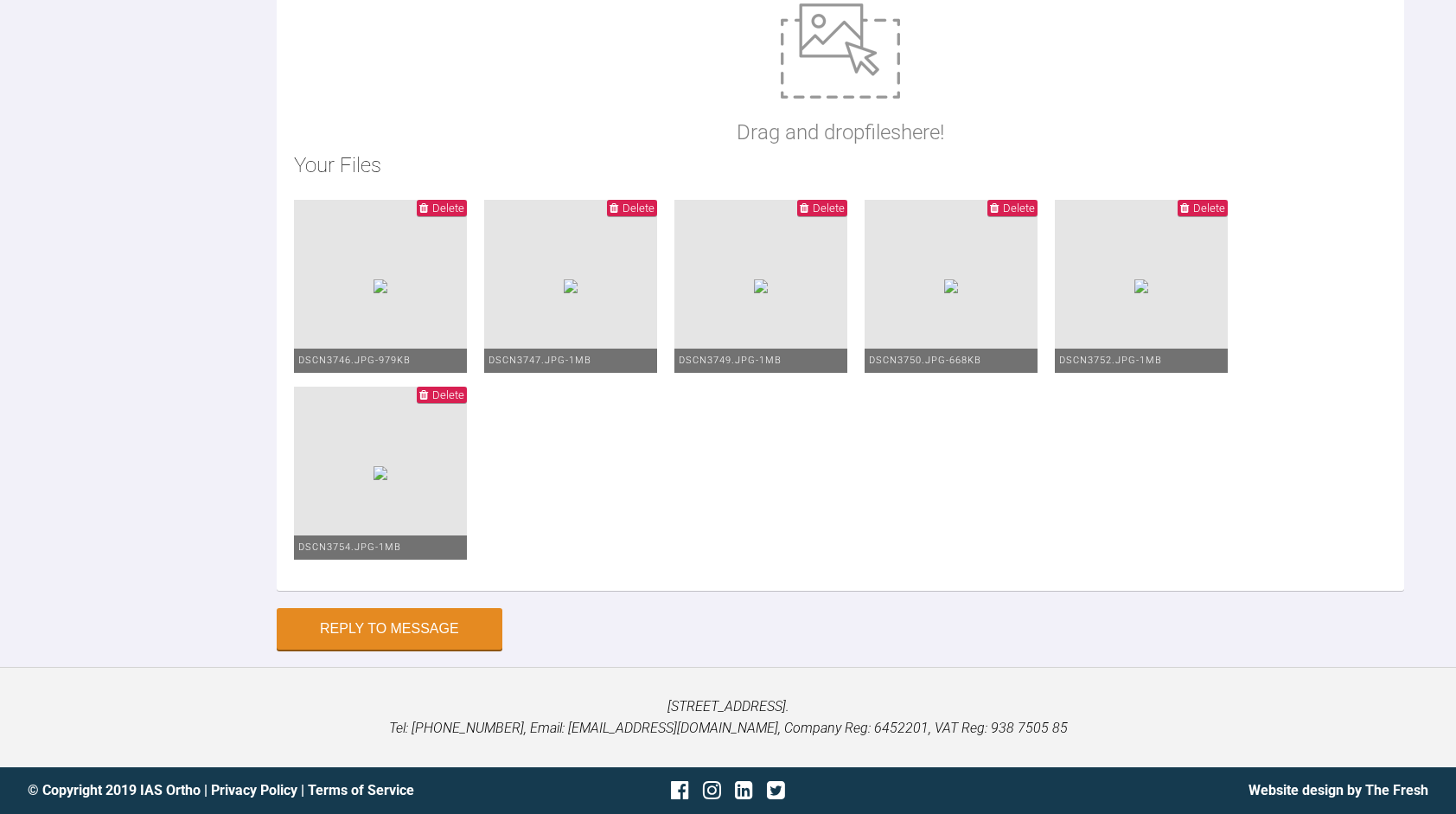
click at [1451, 649] on div "Reply To [PERSON_NAME] Hi [PERSON_NAME], These were impressions. When the patie…" at bounding box center [728, 180] width 1456 height 936
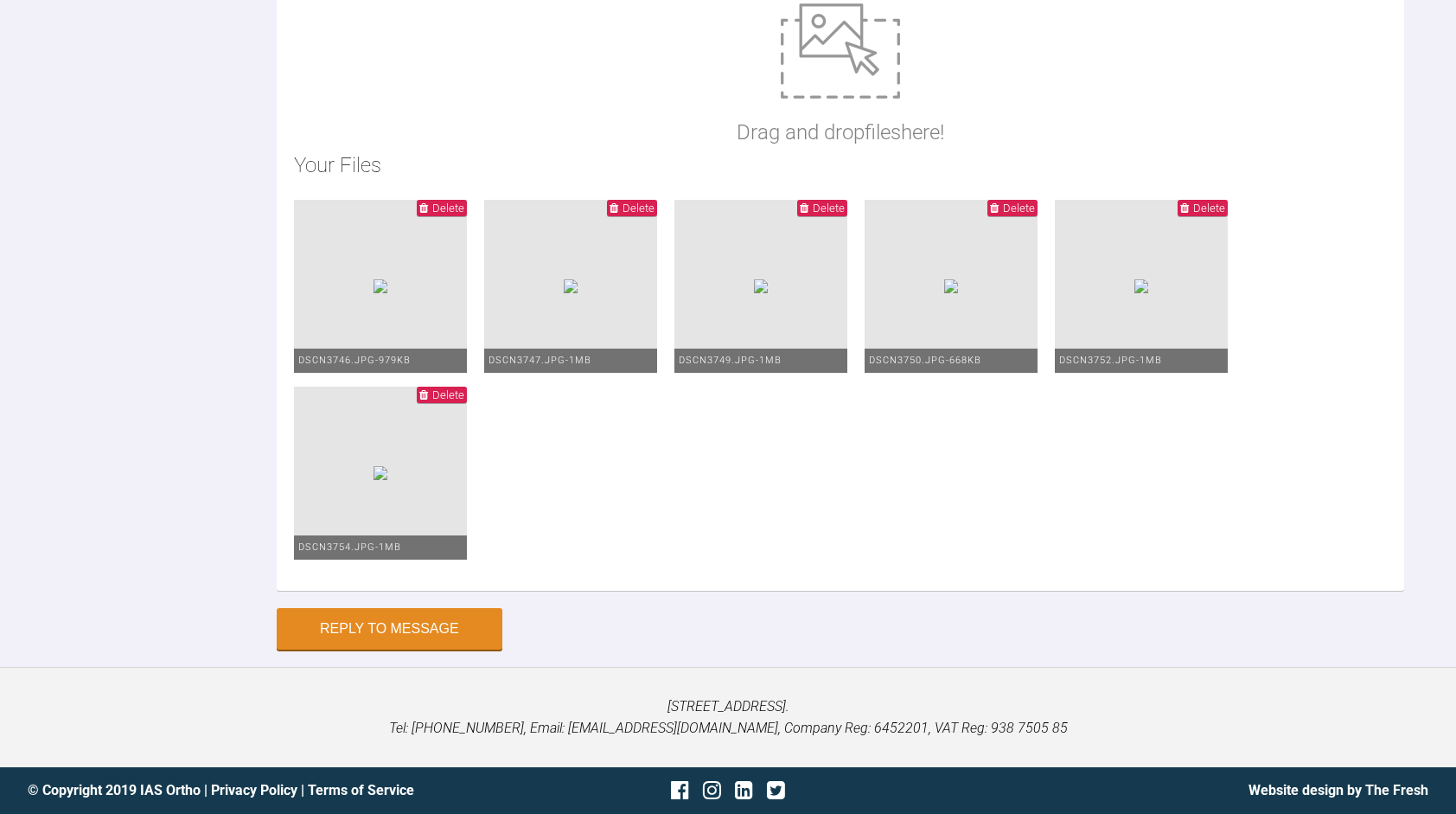
scroll to position [135, 0]
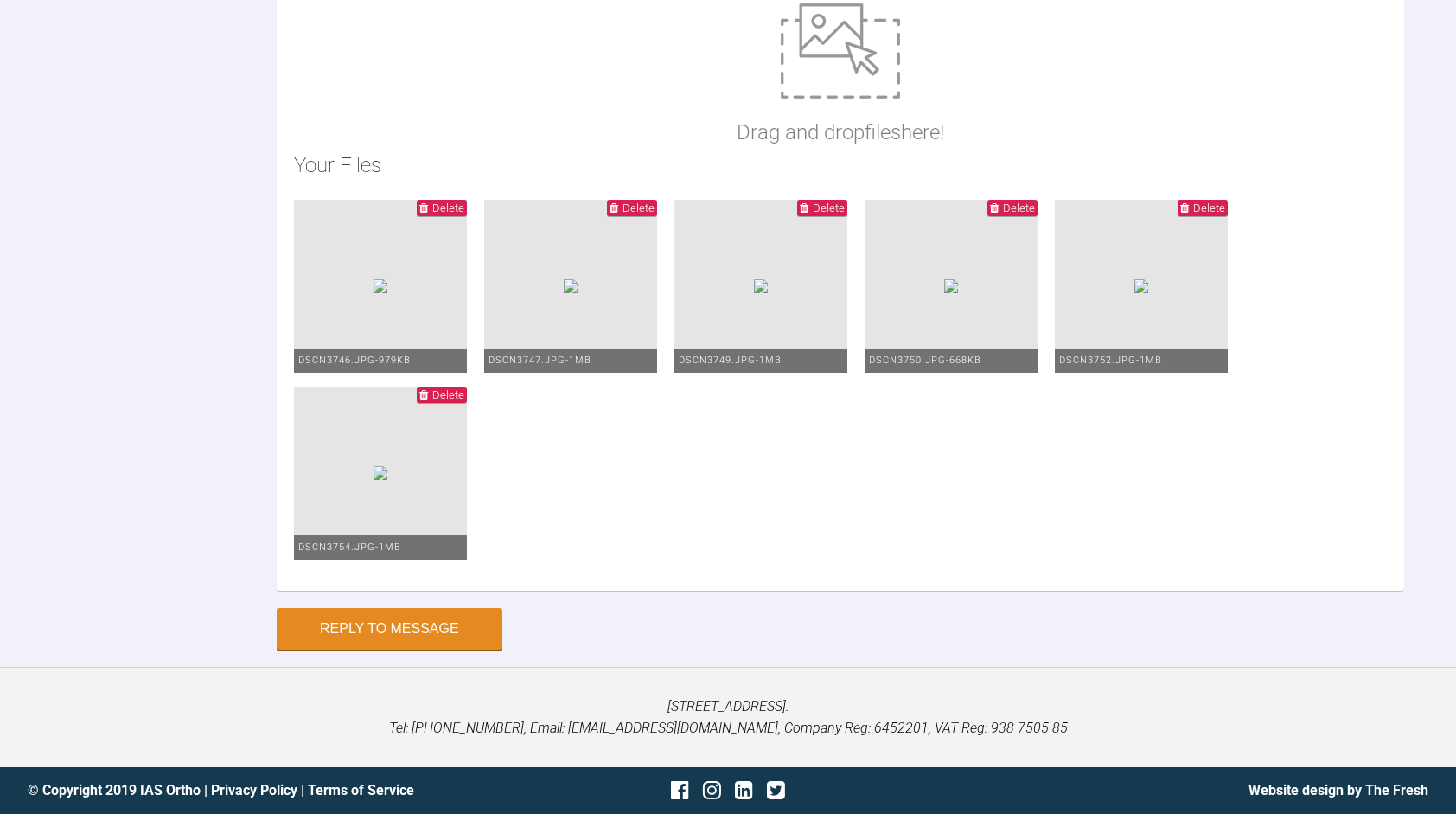
scroll to position [212, 0]
type textarea "Hi [PERSON_NAME], I have just recently reviewed the patient. These were impress…"
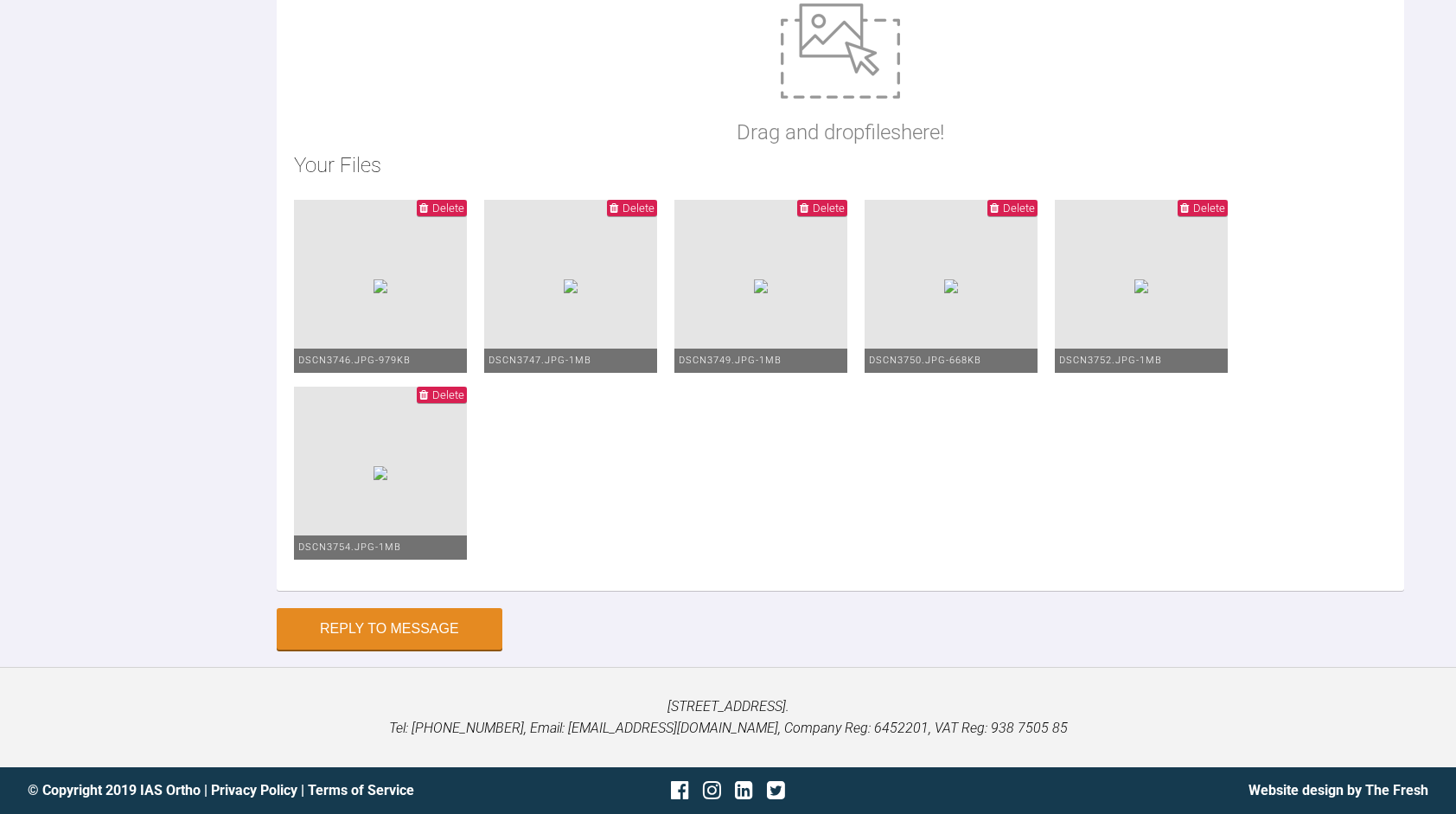
click at [944, 293] on img at bounding box center [951, 287] width 14 height 14
click at [366, 626] on button "Reply to Message" at bounding box center [389, 630] width 226 height 42
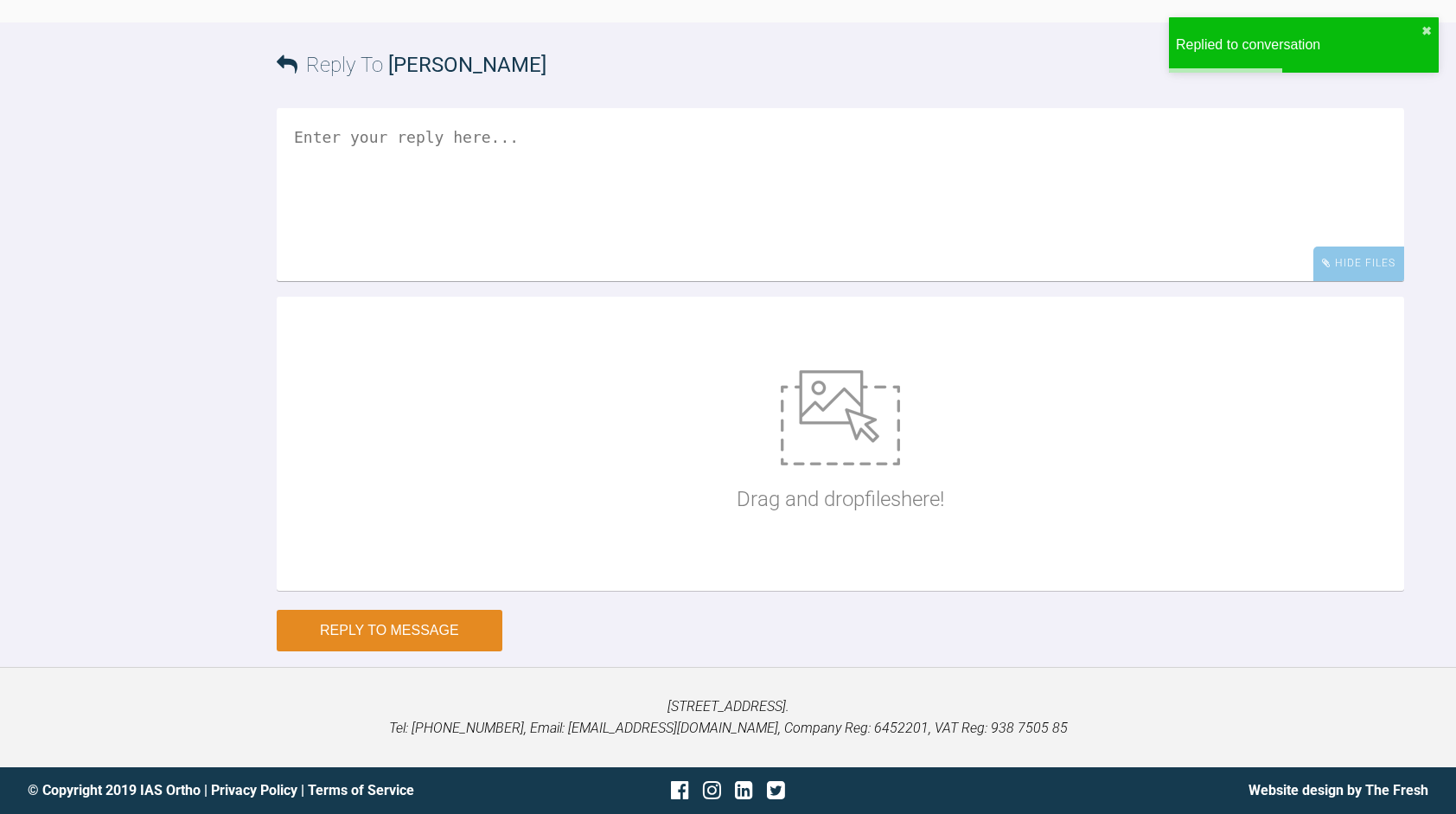
scroll to position [8267, 0]
